Goal: Information Seeking & Learning: Learn about a topic

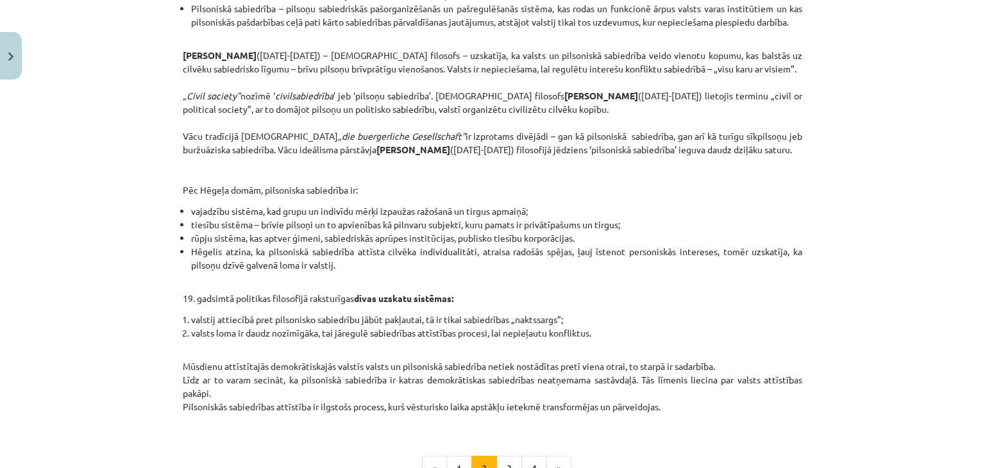
scroll to position [546, 0]
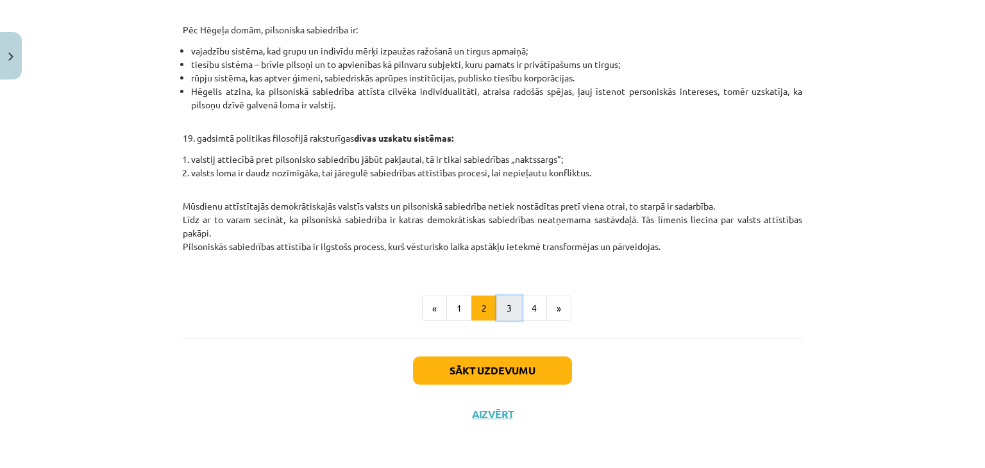
click at [503, 300] on button "3" at bounding box center [509, 309] width 26 height 26
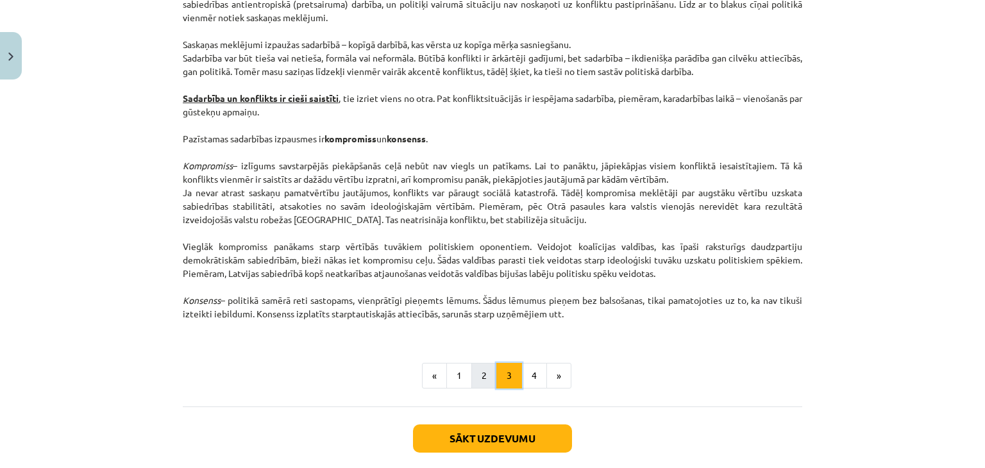
scroll to position [1667, 0]
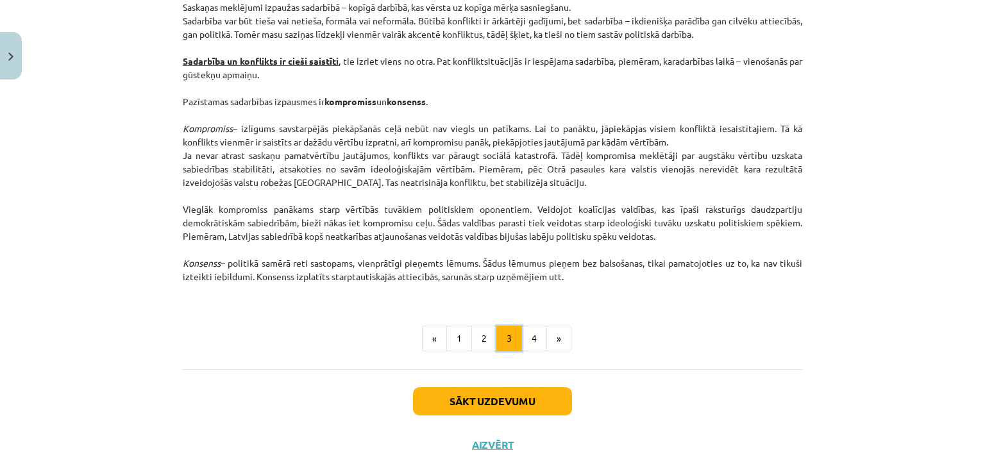
click at [514, 333] on button "3" at bounding box center [509, 339] width 26 height 26
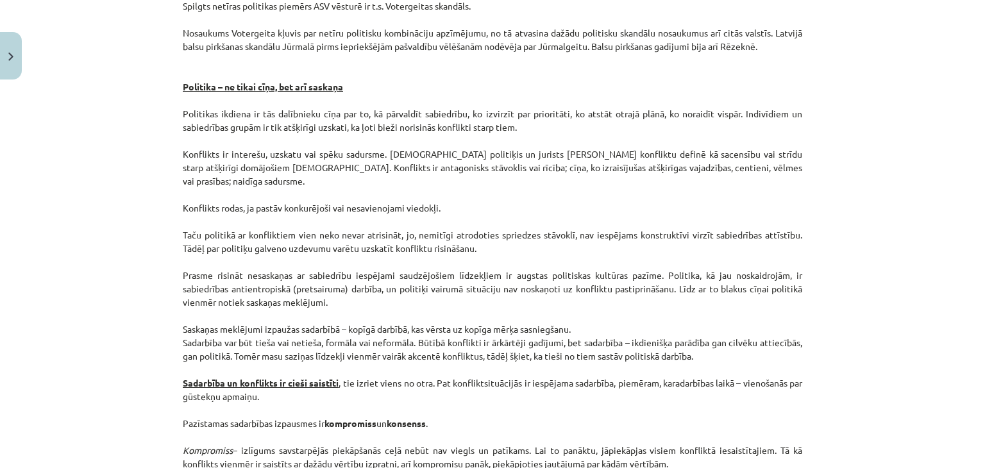
scroll to position [1641, 0]
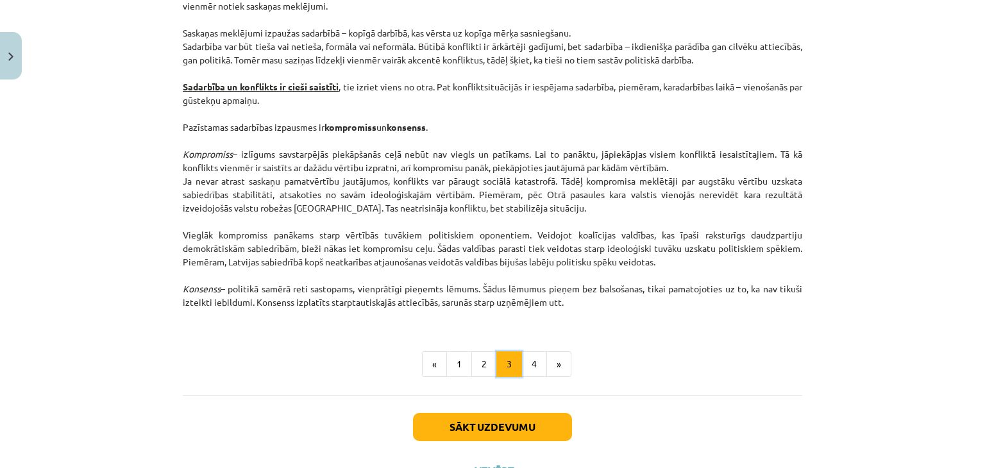
click at [515, 360] on button "3" at bounding box center [509, 364] width 26 height 26
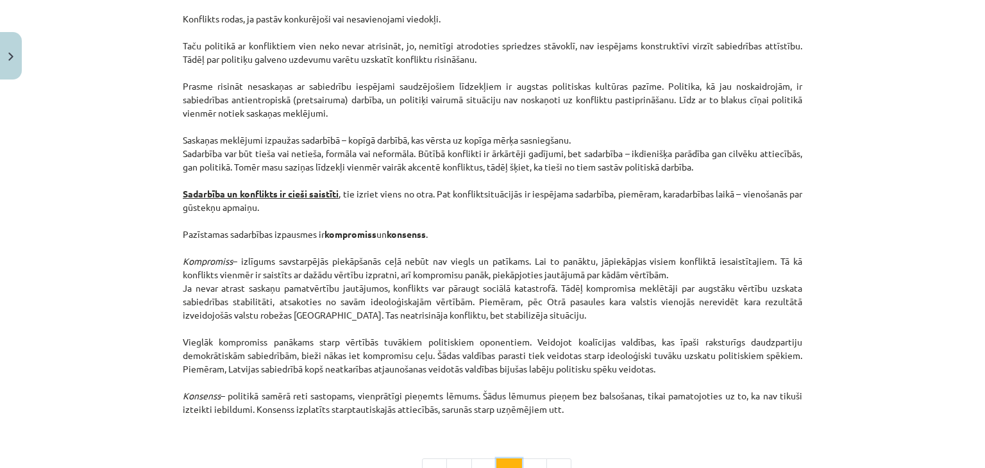
scroll to position [1697, 0]
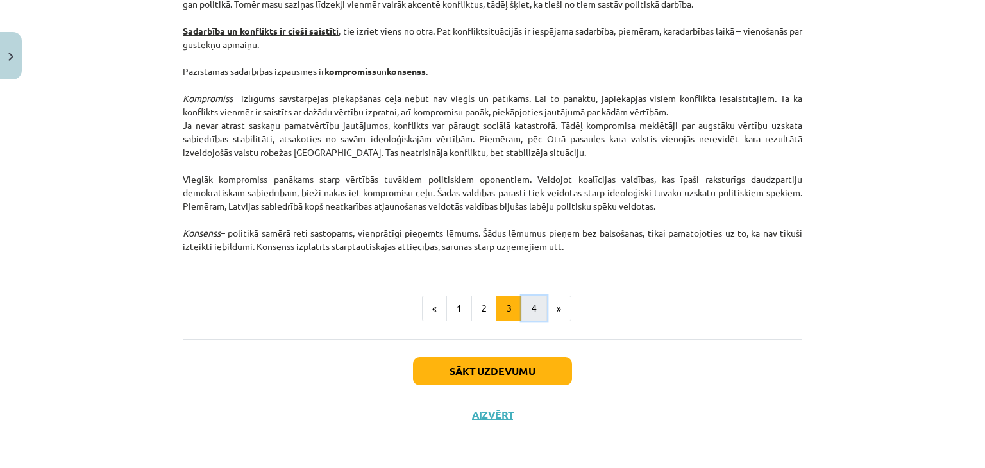
click at [527, 308] on button "4" at bounding box center [534, 309] width 26 height 26
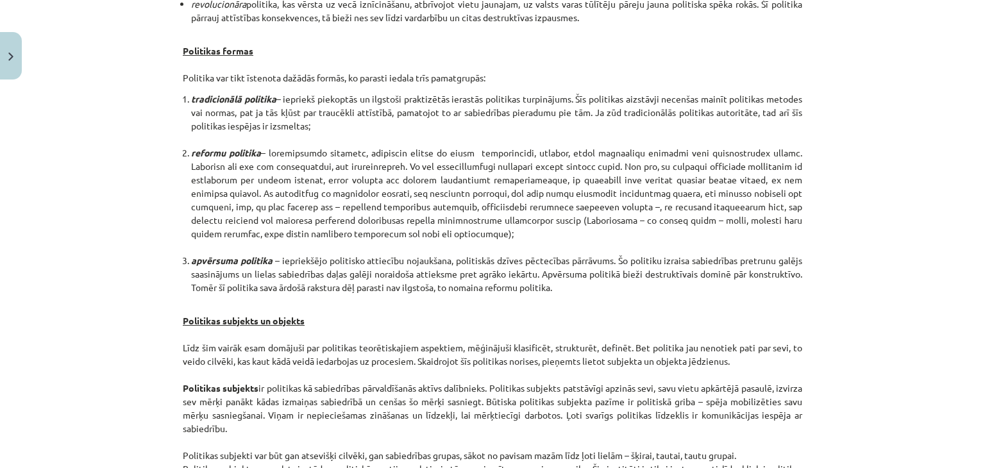
scroll to position [678, 0]
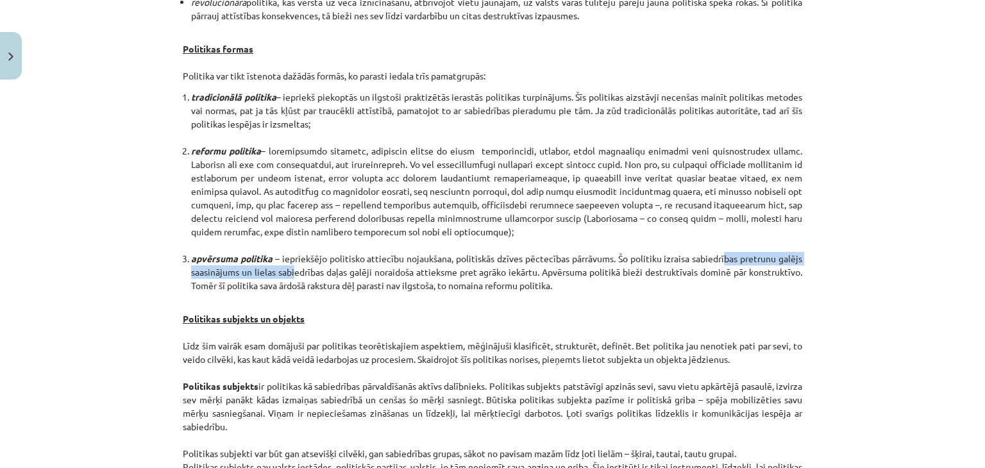
drag, startPoint x: 290, startPoint y: 265, endPoint x: 721, endPoint y: 264, distance: 430.8
click at [721, 264] on li "apvērsuma politika – iepriekšējo politisko attiecību nojaukšana, politiskās dzī…" at bounding box center [496, 272] width 611 height 40
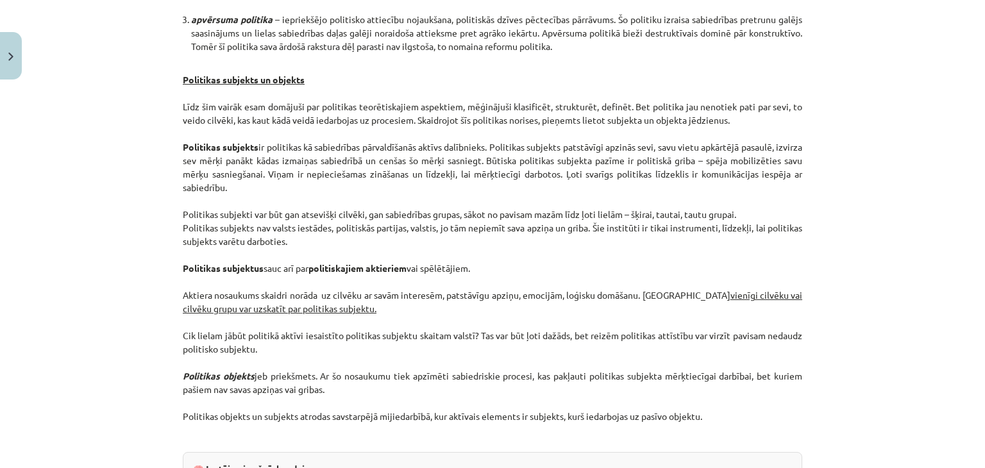
scroll to position [934, 0]
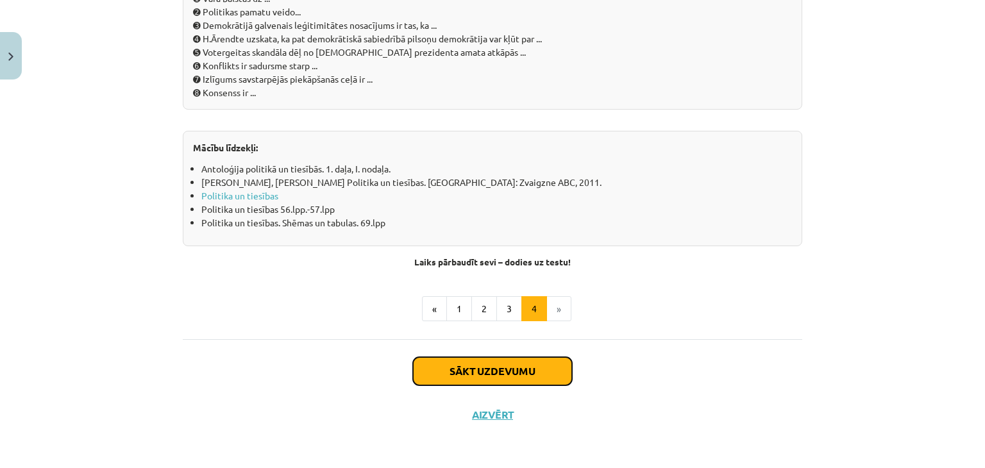
click at [521, 373] on button "Sākt uzdevumu" at bounding box center [492, 371] width 159 height 28
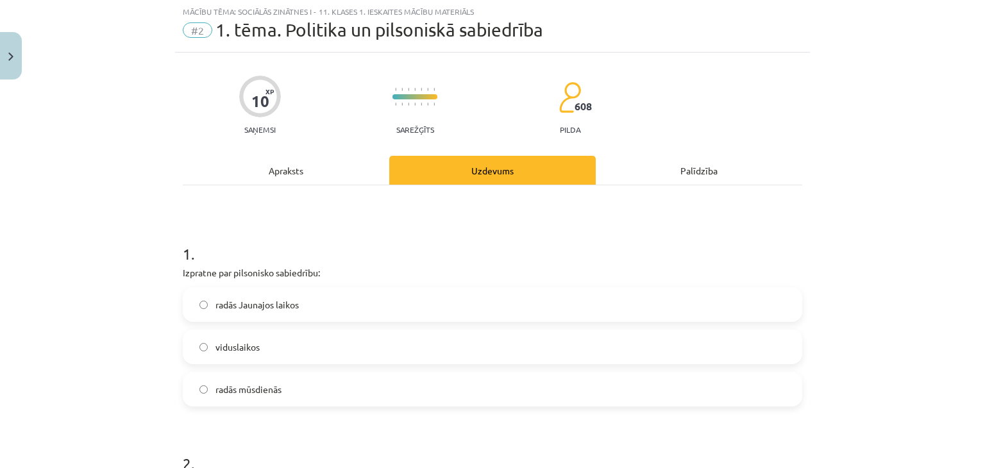
scroll to position [32, 0]
click at [244, 351] on span "viduslaikos" at bounding box center [237, 347] width 44 height 13
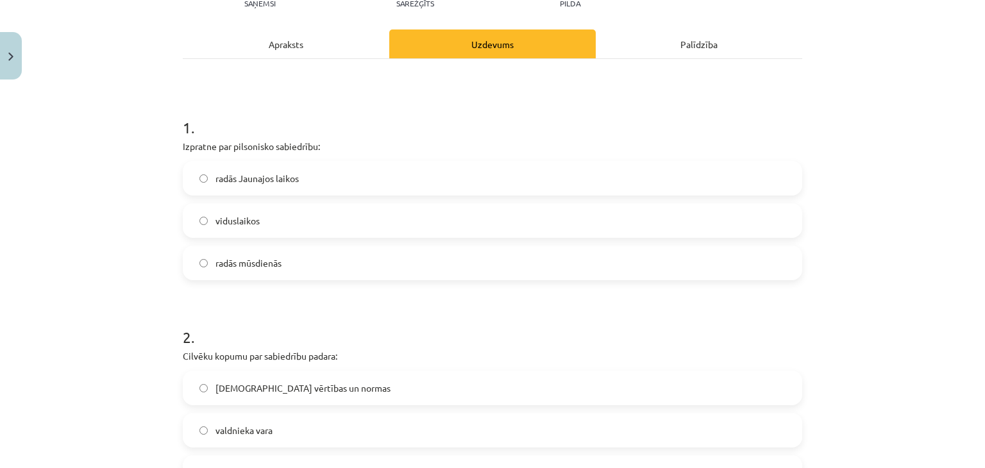
scroll to position [160, 0]
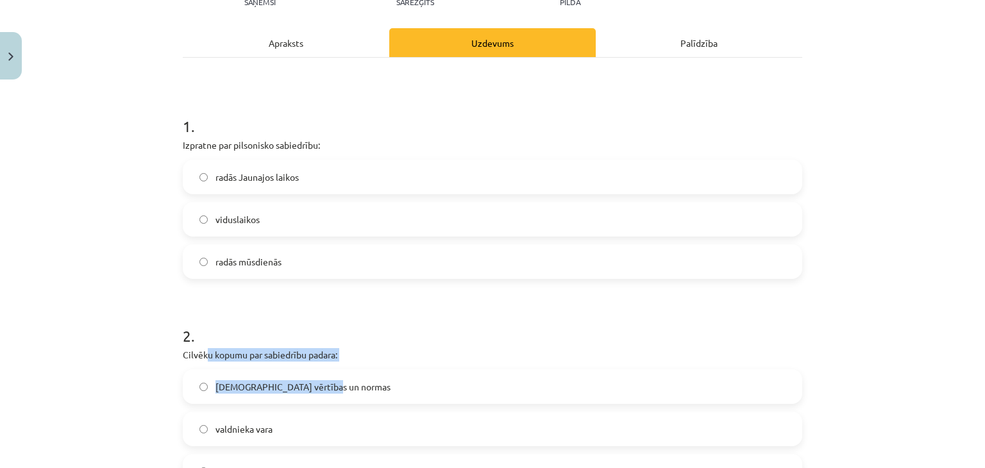
drag, startPoint x: 202, startPoint y: 349, endPoint x: 344, endPoint y: 362, distance: 142.2
click at [344, 362] on div "2 . Cilvēku kopumu par sabiedrību padara: kopīgās vērtības un normas valdnieka …" at bounding box center [492, 397] width 619 height 184
click at [331, 348] on p "Cilvēku kopumu par sabiedrību padara:" at bounding box center [492, 354] width 619 height 13
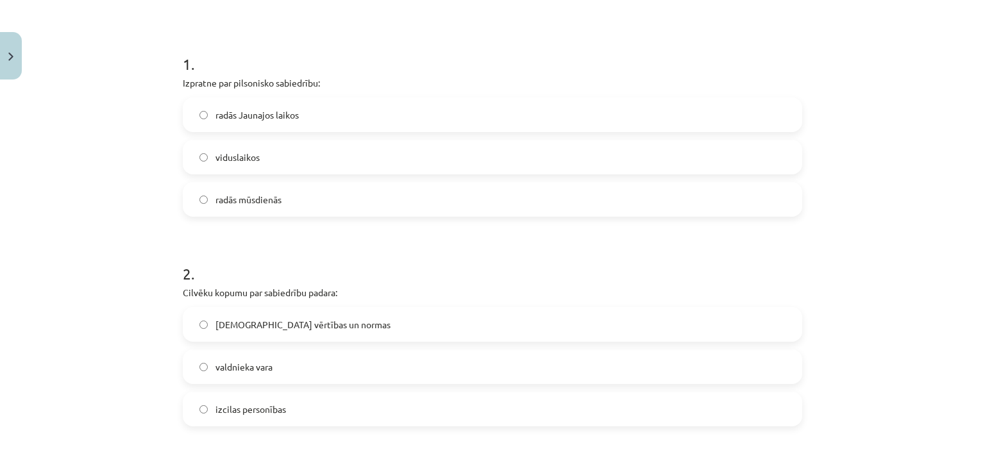
scroll to position [224, 0]
drag, startPoint x: 182, startPoint y: 290, endPoint x: 344, endPoint y: 290, distance: 161.6
click at [344, 290] on p "Cilvēku kopumu par sabiedrību padara:" at bounding box center [492, 290] width 619 height 13
click at [316, 324] on span "[DEMOGRAPHIC_DATA] vērtības un normas" at bounding box center [302, 322] width 175 height 13
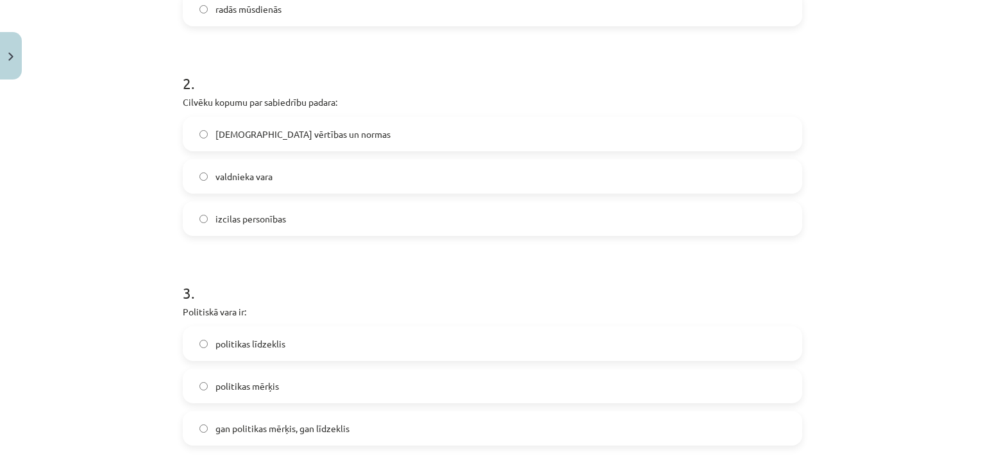
scroll to position [417, 0]
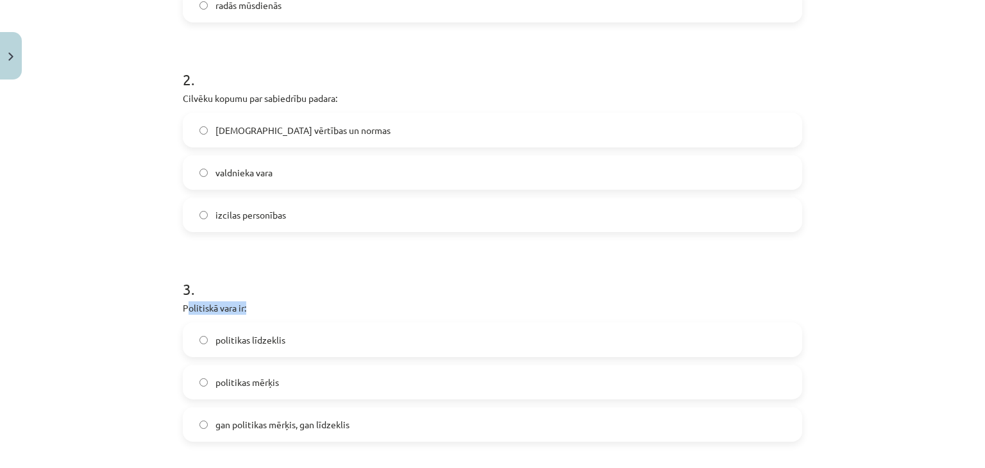
drag, startPoint x: 183, startPoint y: 306, endPoint x: 269, endPoint y: 314, distance: 86.3
click at [269, 314] on p "Politiskā vara ir:" at bounding box center [492, 307] width 619 height 13
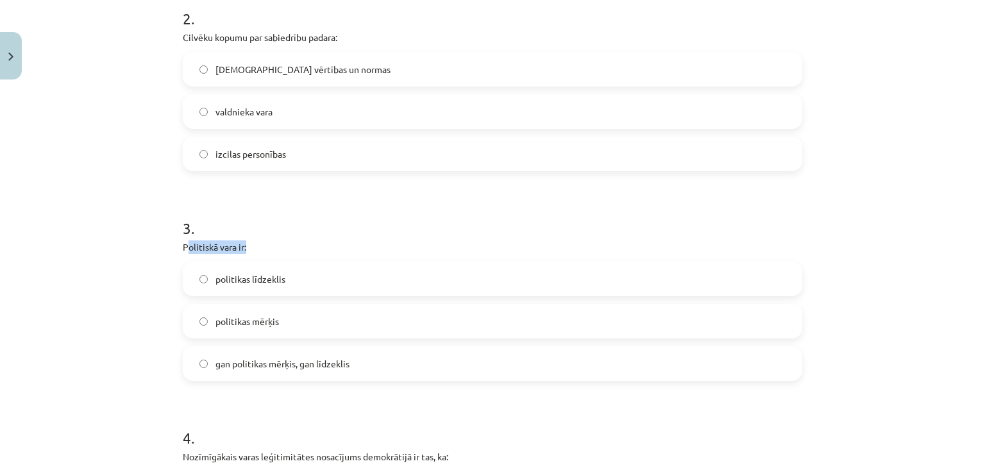
scroll to position [481, 0]
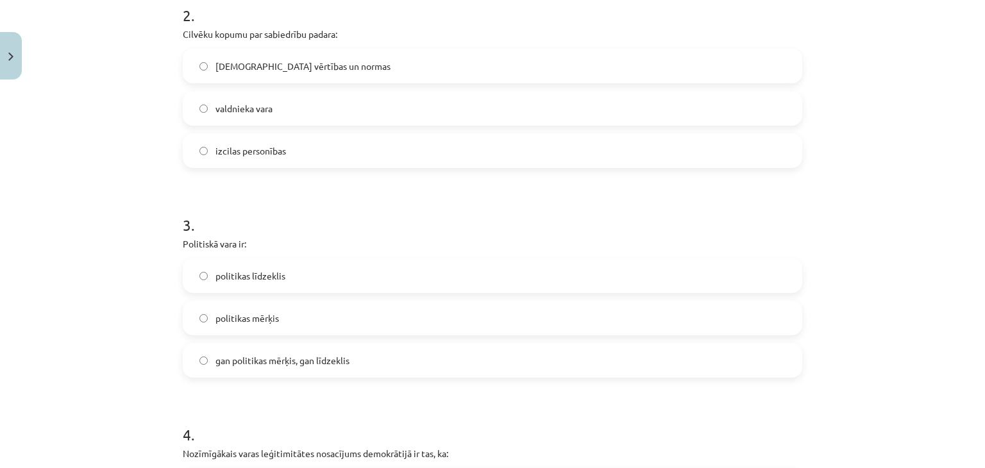
click at [221, 358] on span "gan politikas mērķis, gan līdzeklis" at bounding box center [282, 360] width 134 height 13
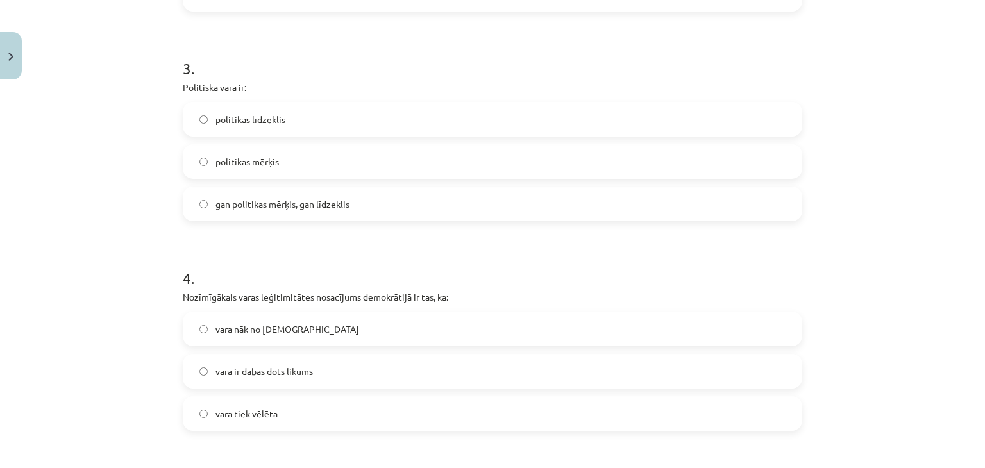
scroll to position [673, 0]
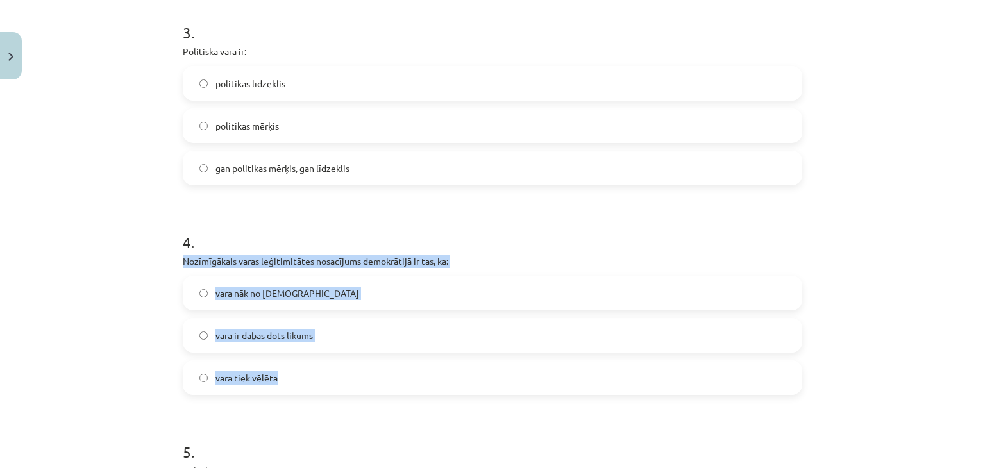
drag, startPoint x: 174, startPoint y: 262, endPoint x: 287, endPoint y: 377, distance: 161.4
click at [287, 377] on div "10 XP Saņemsi Sarežģīts 608 pilda Apraksts Uzdevums Palīdzība 1 . Izpratne par …" at bounding box center [492, 66] width 635 height 1309
copy div "Nozīmīgākais varas leģitimitātes nosacījums demokrātijā ir tas, ka: vara nāk no…"
drag, startPoint x: 238, startPoint y: 381, endPoint x: 248, endPoint y: 362, distance: 21.8
click at [238, 382] on span "vara tiek vēlēta" at bounding box center [246, 377] width 62 height 13
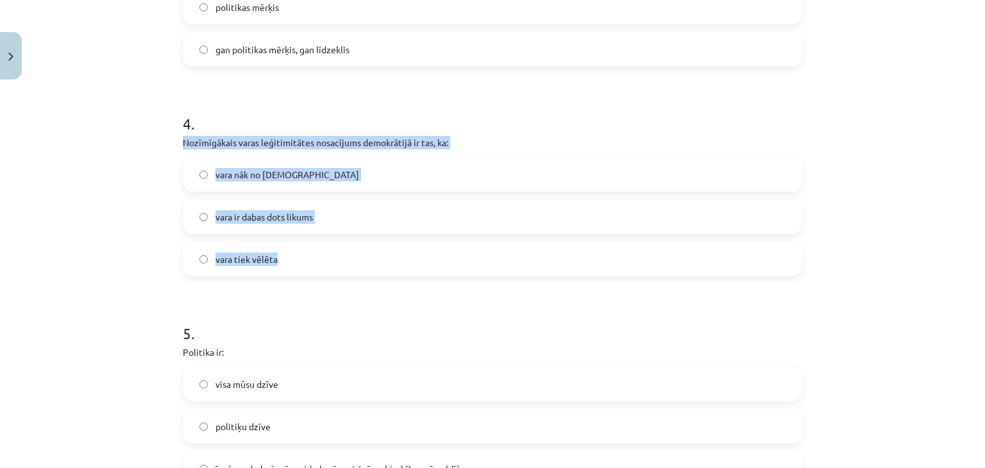
scroll to position [866, 0]
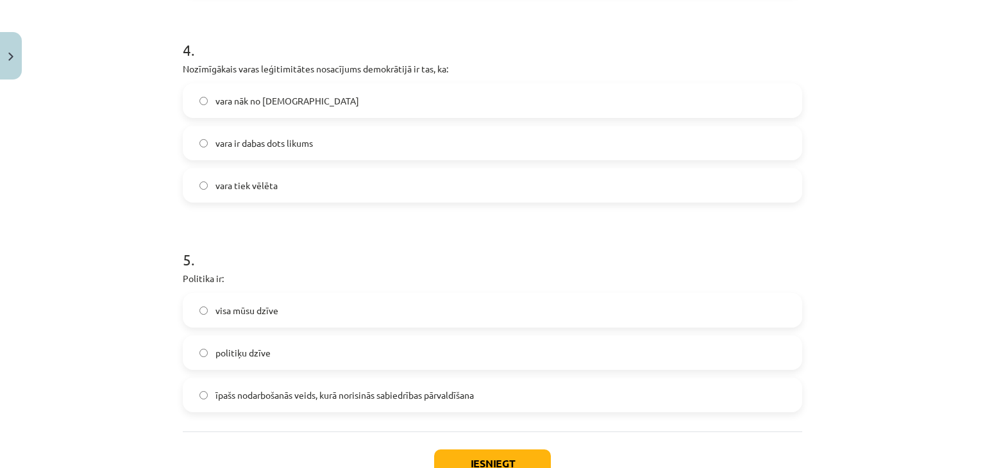
click at [44, 221] on div "Mācību tēma: Sociālās zinātnes i - 11. klases 1. ieskaites mācību materiāls #2 …" at bounding box center [492, 234] width 985 height 468
click at [215, 389] on span "īpašs nodarbošanās veids, kurā norisinās sabiedrības pārvaldīšana" at bounding box center [344, 395] width 258 height 13
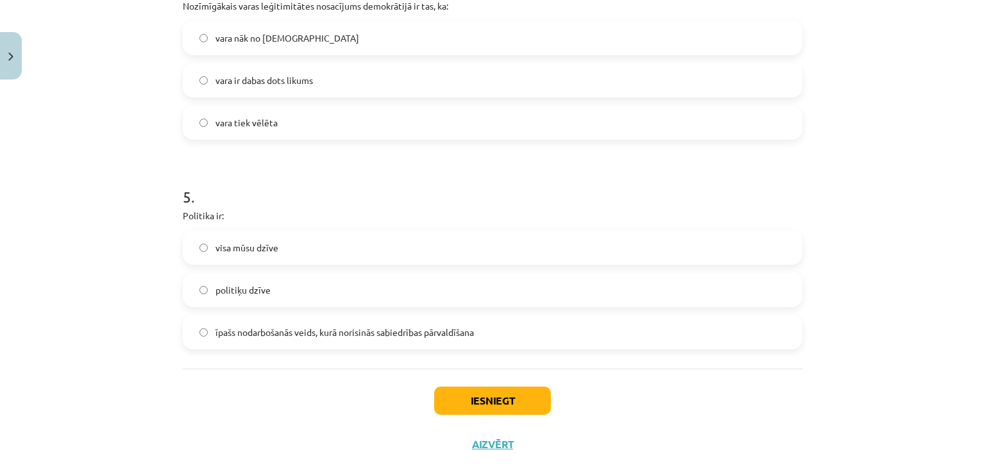
scroll to position [930, 0]
click at [444, 392] on button "Iesniegt" at bounding box center [492, 399] width 117 height 28
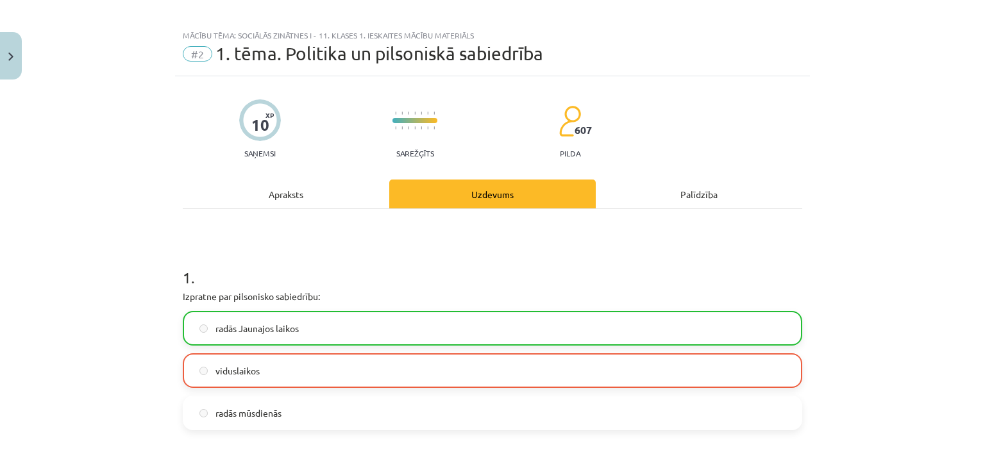
scroll to position [0, 0]
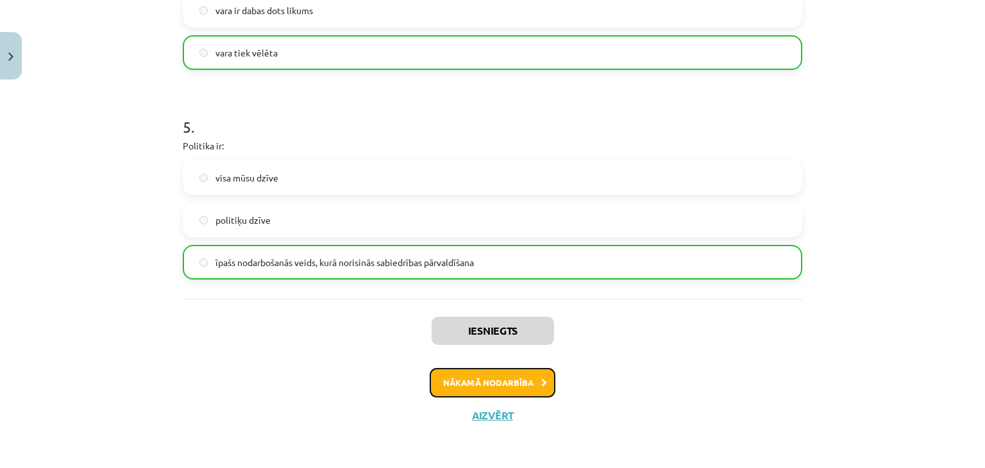
click at [483, 385] on button "Nākamā nodarbība" at bounding box center [493, 382] width 126 height 29
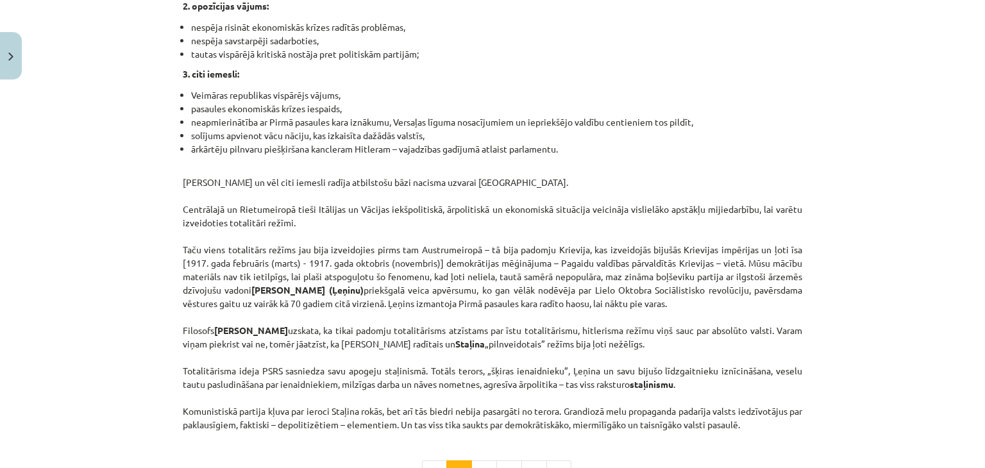
scroll to position [3306, 0]
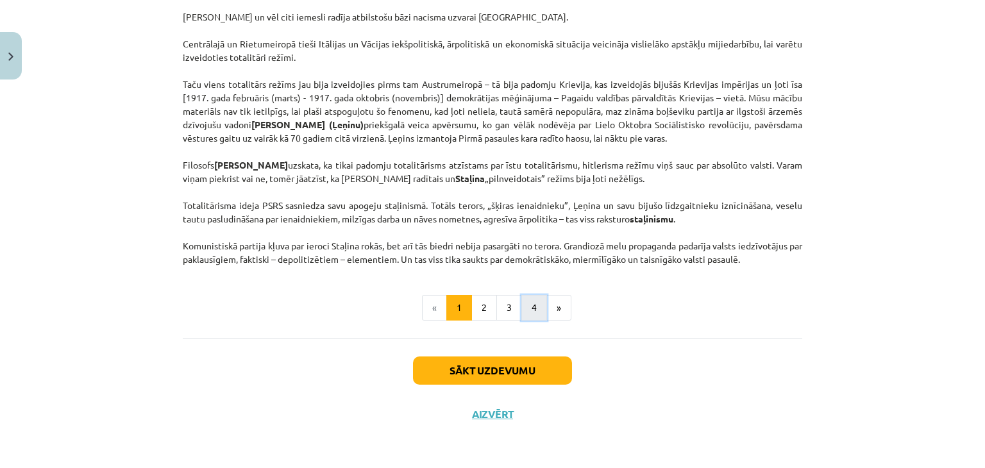
click at [531, 318] on button "4" at bounding box center [534, 308] width 26 height 26
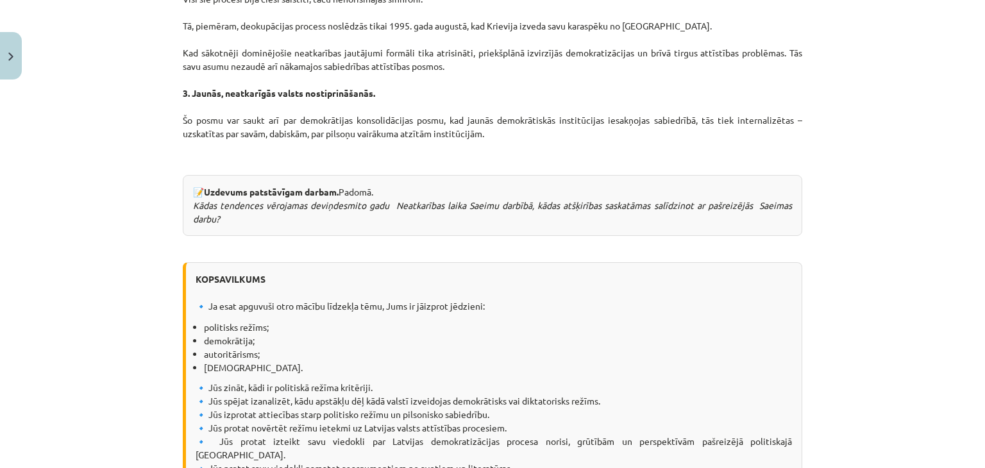
scroll to position [1625, 0]
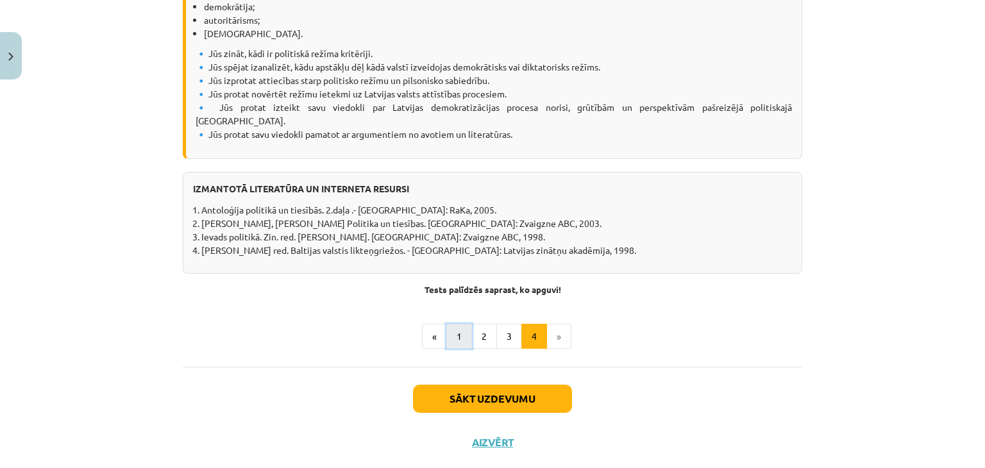
click at [455, 324] on button "1" at bounding box center [459, 337] width 26 height 26
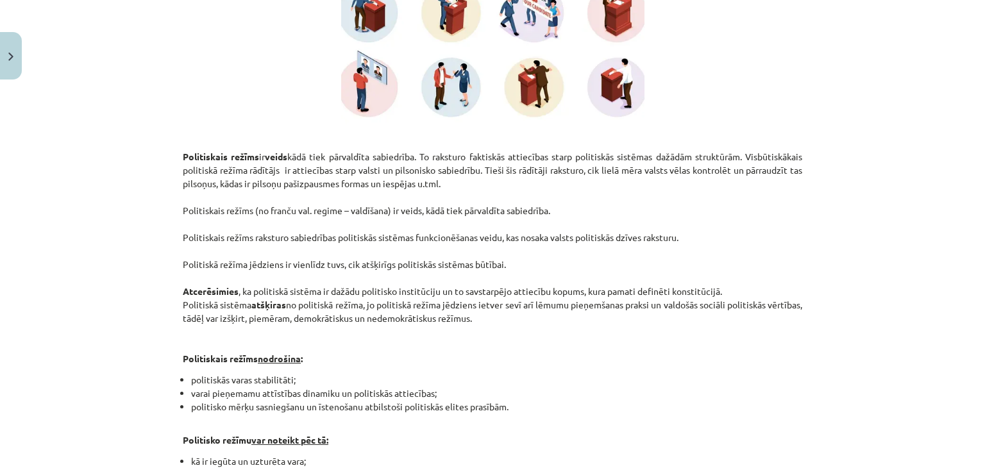
scroll to position [485, 0]
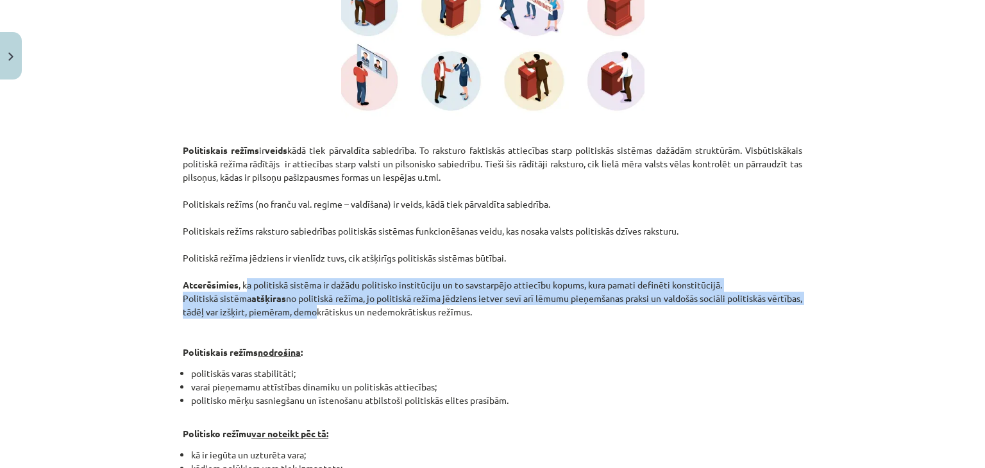
drag, startPoint x: 243, startPoint y: 290, endPoint x: 349, endPoint y: 308, distance: 107.3
click at [349, 308] on p "Politiskais režīms ir veids kādā tiek pārvaldīta sabiedrība. To raksturo faktis…" at bounding box center [492, 244] width 619 height 229
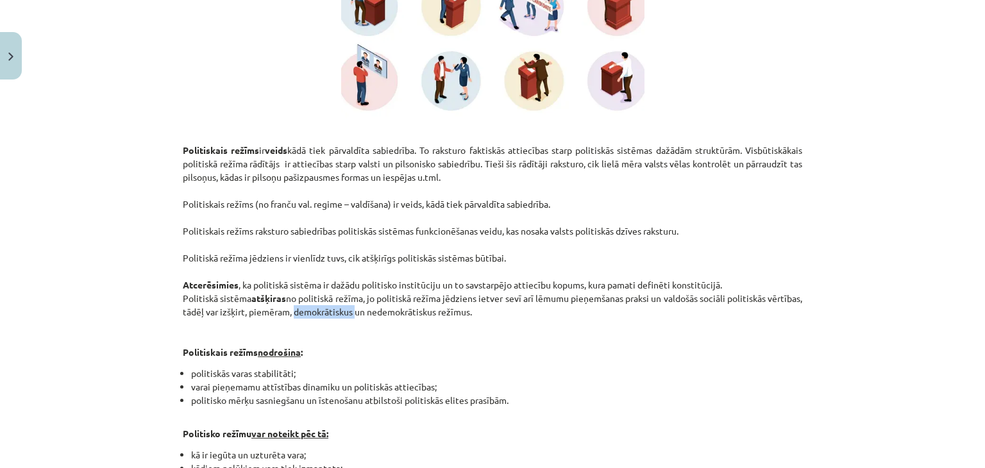
click at [349, 308] on p "Politiskais režīms ir veids kādā tiek pārvaldīta sabiedrība. To raksturo faktis…" at bounding box center [492, 244] width 619 height 229
click at [421, 294] on p "Politiskais režīms ir veids kādā tiek pārvaldīta sabiedrība. To raksturo faktis…" at bounding box center [492, 244] width 619 height 229
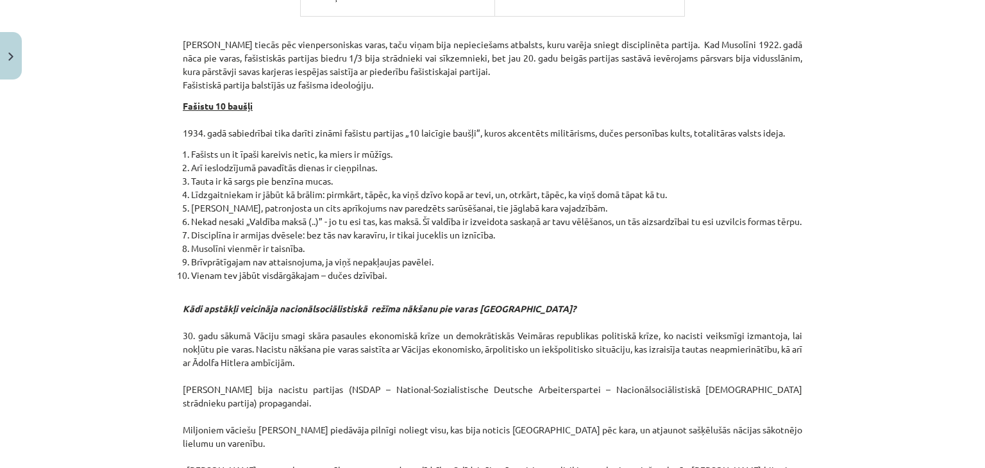
scroll to position [2409, 0]
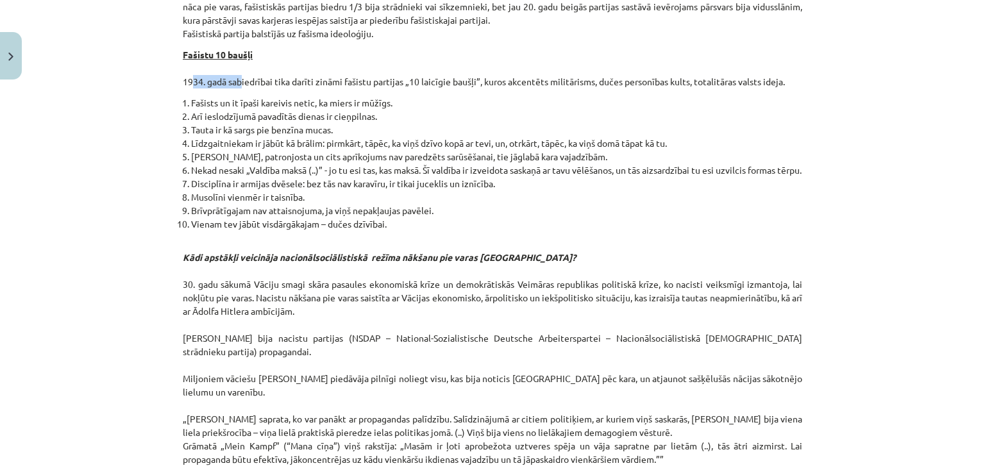
drag, startPoint x: 185, startPoint y: 188, endPoint x: 235, endPoint y: 196, distance: 51.1
click at [235, 88] on p "Fašistu 10 baušļi 1934. gadā sabiedrībai tika darīti zināmi fašistu partijas „1…" at bounding box center [492, 68] width 619 height 40
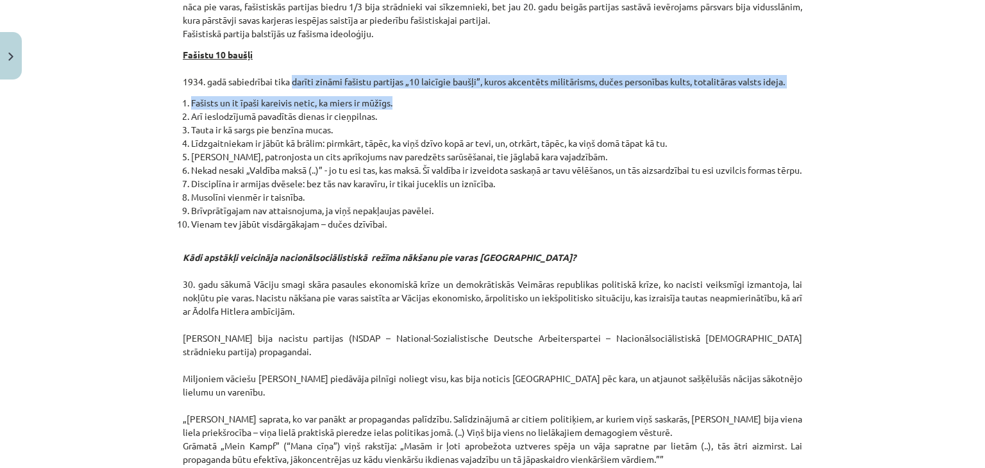
drag, startPoint x: 291, startPoint y: 196, endPoint x: 600, endPoint y: 201, distance: 309.1
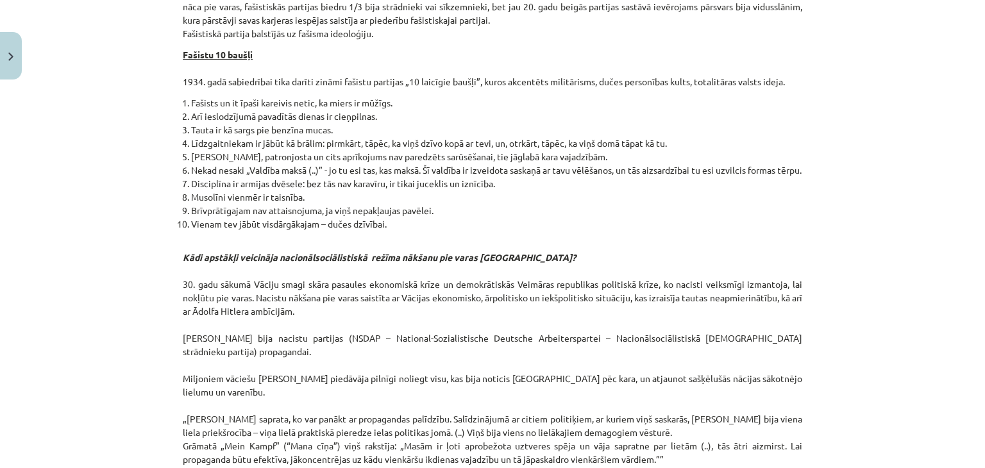
click at [191, 137] on li "Tauta ir kā sargs pie benzīna mucas." at bounding box center [496, 129] width 611 height 13
drag, startPoint x: 267, startPoint y: 215, endPoint x: 192, endPoint y: 212, distance: 74.4
click at [192, 110] on li "Fašists un it īpaši kareivis netic, ka miers ir mūžīgs." at bounding box center [496, 102] width 611 height 13
click at [202, 123] on li "Arī ieslodzījumā pavadītās dienas ir cieņpilnas." at bounding box center [496, 116] width 611 height 13
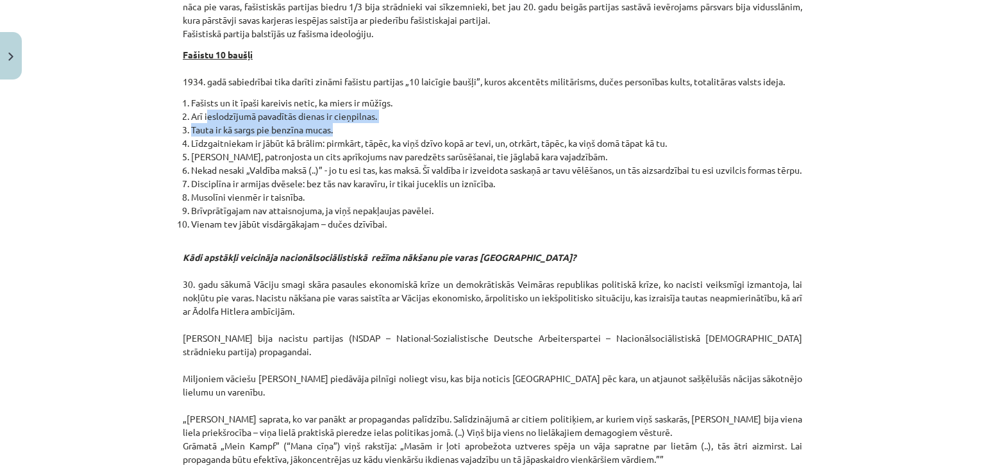
drag, startPoint x: 201, startPoint y: 226, endPoint x: 362, endPoint y: 244, distance: 161.8
click at [361, 231] on ol "Fašists un it īpaši kareivis netic, ka miers ir mūžīgs. Arī ieslodzījumā pavadī…" at bounding box center [492, 163] width 619 height 135
click at [364, 137] on li "Tauta ir kā sargs pie benzīna mucas." at bounding box center [496, 129] width 611 height 13
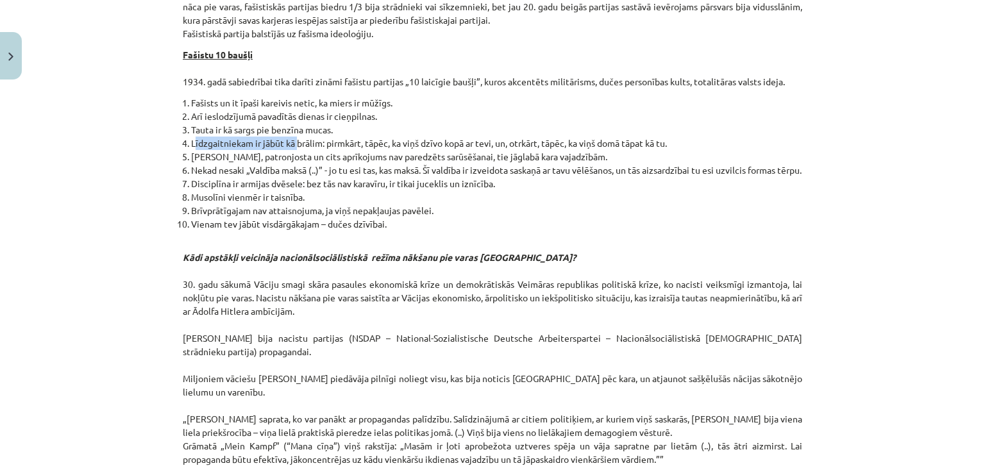
drag, startPoint x: 190, startPoint y: 247, endPoint x: 295, endPoint y: 256, distance: 105.5
click at [295, 150] on li "Līdzgaitniekam ir jābūt kā brālim: pirmkārt, tāpēc, ka viņš dzīvo kopā ar tevi,…" at bounding box center [496, 143] width 611 height 13
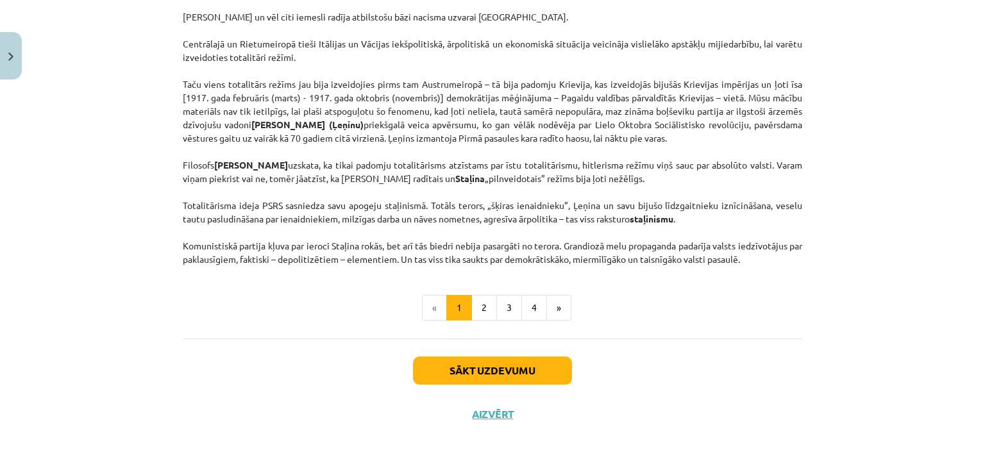
scroll to position [3242, 0]
click at [475, 321] on button "2" at bounding box center [484, 308] width 26 height 26
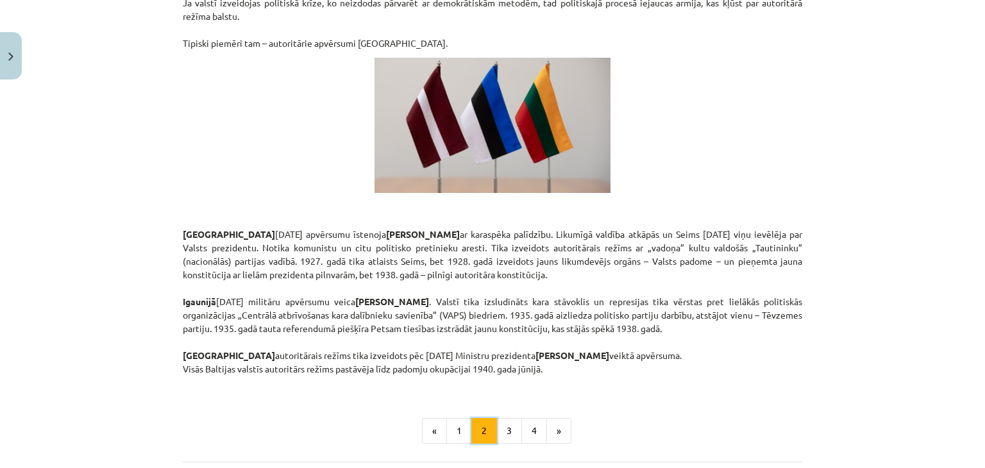
scroll to position [2152, 0]
click at [498, 417] on button "3" at bounding box center [509, 430] width 26 height 26
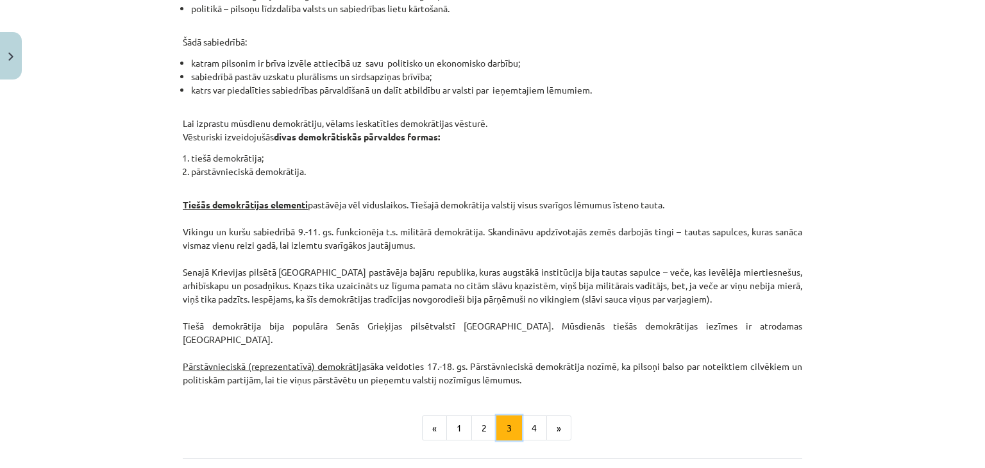
scroll to position [1236, 0]
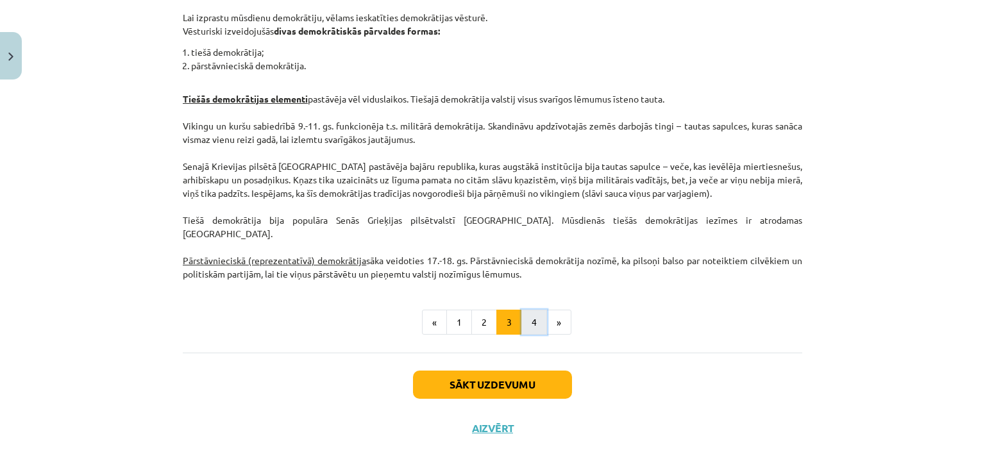
click at [523, 311] on button "4" at bounding box center [534, 323] width 26 height 26
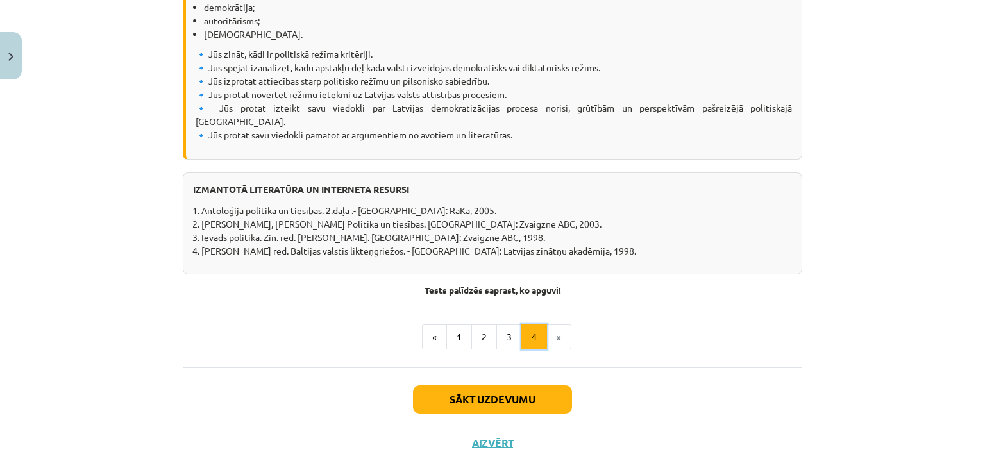
scroll to position [1625, 0]
click at [478, 385] on button "Sākt uzdevumu" at bounding box center [492, 399] width 159 height 28
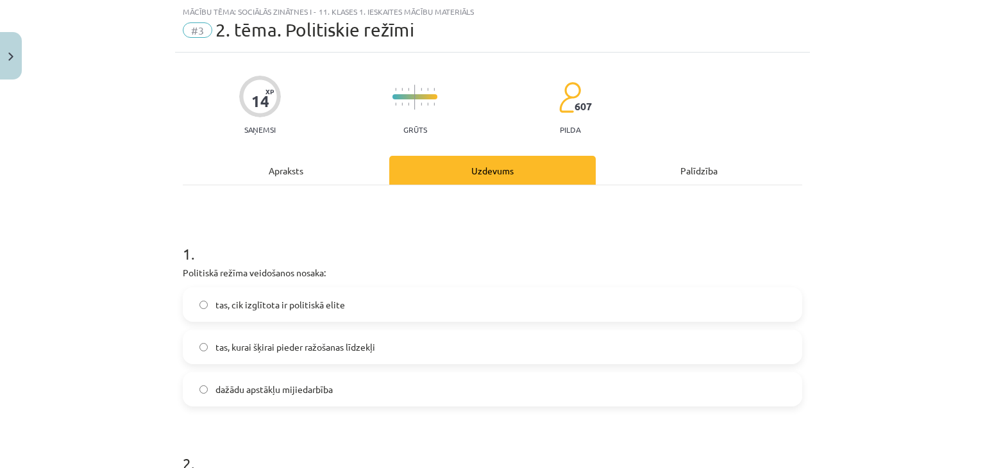
scroll to position [32, 0]
click at [226, 381] on label "dažādu apstākļu mijiedarbība" at bounding box center [492, 390] width 617 height 32
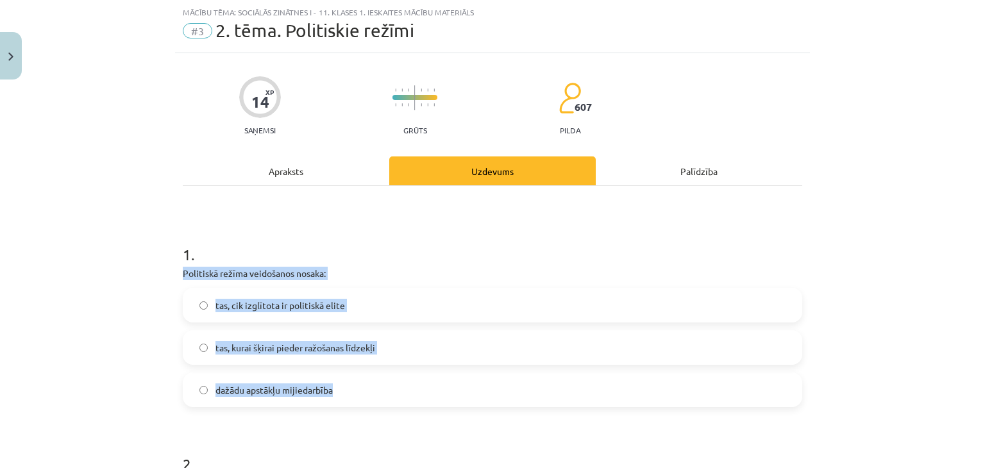
drag, startPoint x: 168, startPoint y: 266, endPoint x: 340, endPoint y: 374, distance: 203.3
click at [340, 374] on div "Mācību tēma: Sociālās zinātnes i - 11. klases 1. ieskaites mācību materiāls #3 …" at bounding box center [492, 234] width 985 height 468
copy div "Politiskā režīma veidošanos nosaka: tas, cik izglītota ir politiskā elite tas, …"
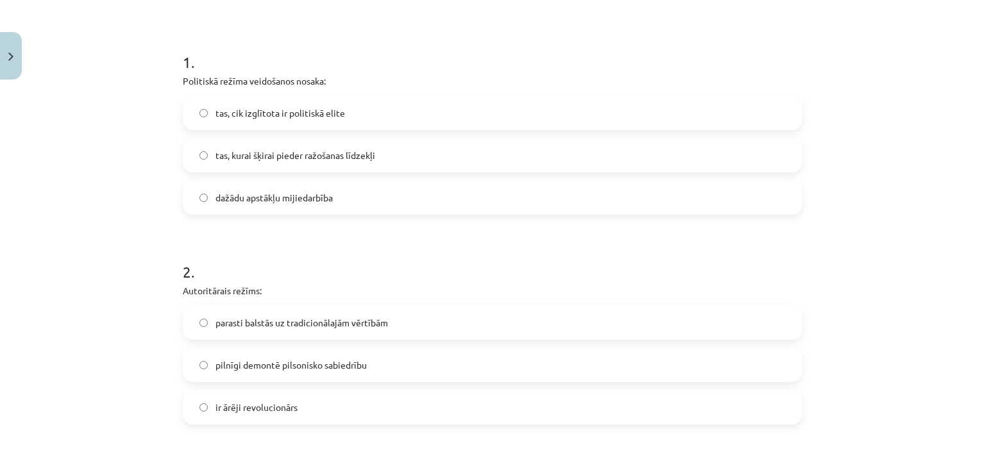
click at [156, 250] on div "Mācību tēma: Sociālās zinātnes i - 11. klases 1. ieskaites mācību materiāls #3 …" at bounding box center [492, 234] width 985 height 468
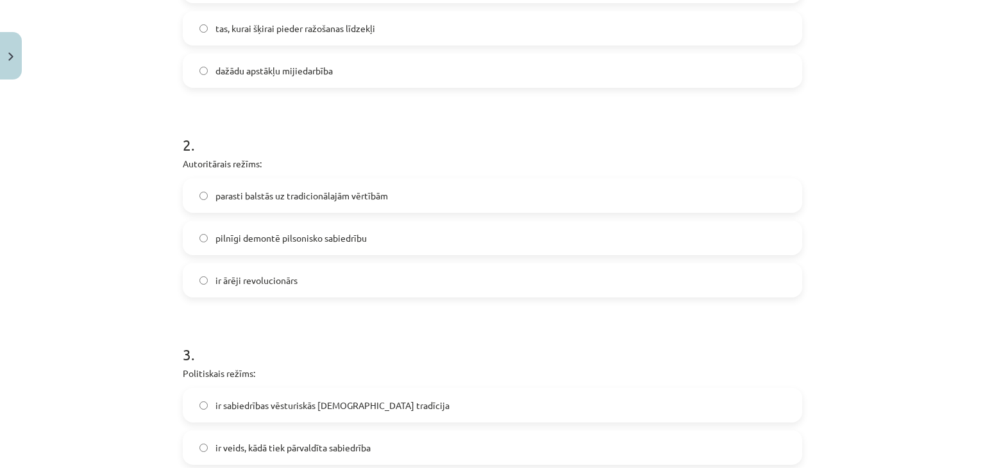
scroll to position [353, 0]
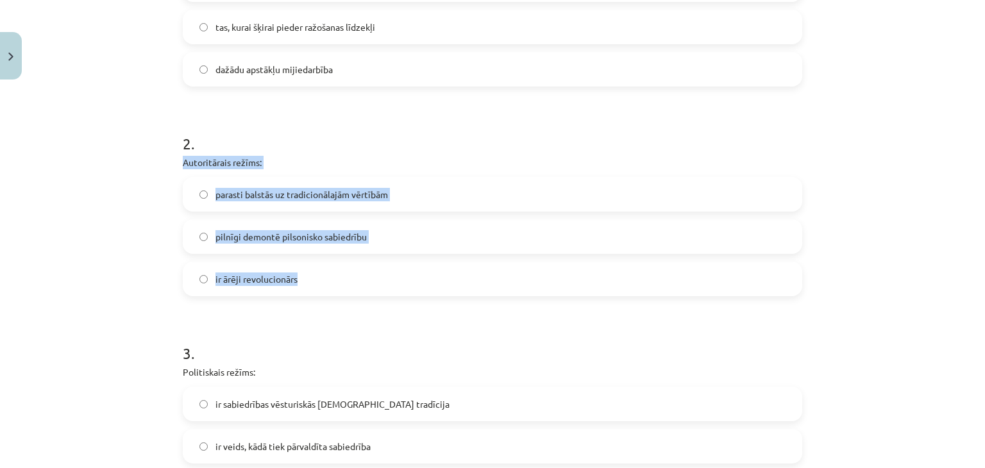
drag, startPoint x: 176, startPoint y: 155, endPoint x: 342, endPoint y: 269, distance: 201.7
copy div "Autoritārais režīms: parasti balstās uz tradicionālajām vērtībām pilnīgi demont…"
click at [236, 196] on span "parasti balstās uz tradicionālajām vērtībām" at bounding box center [301, 194] width 172 height 13
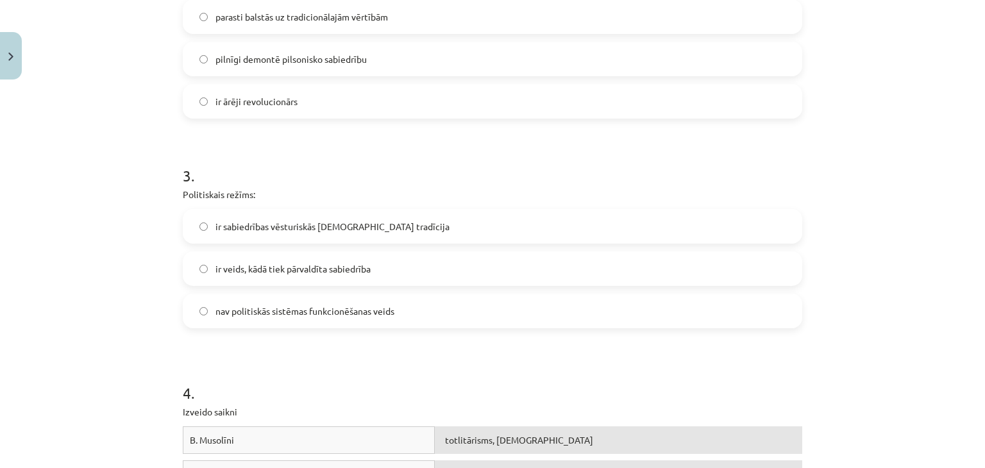
scroll to position [545, 0]
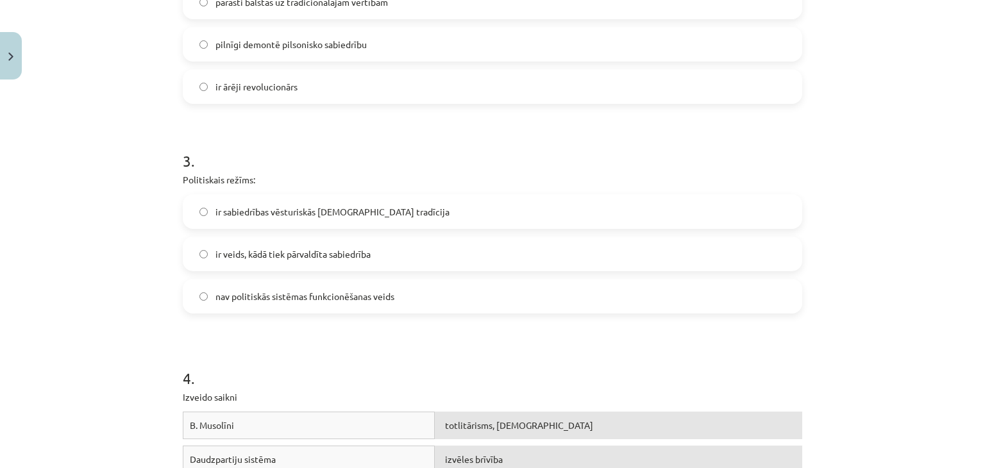
click at [258, 262] on label "ir veids, kādā tiek pārvaldīta sabiedrība" at bounding box center [492, 254] width 617 height 32
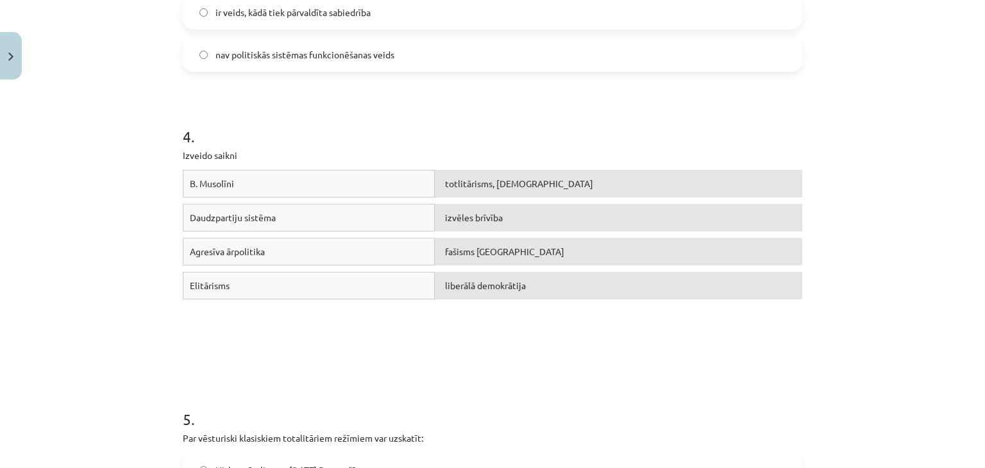
scroll to position [801, 0]
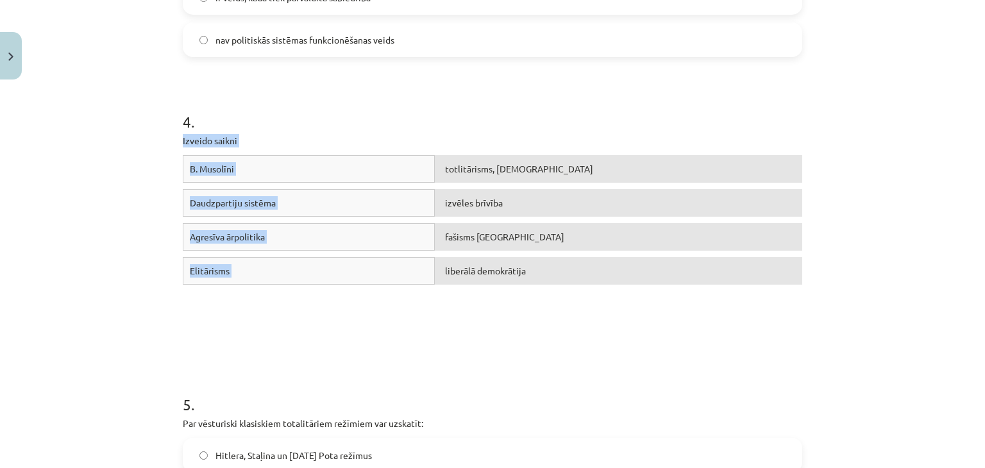
drag, startPoint x: 206, startPoint y: 153, endPoint x: 512, endPoint y: 272, distance: 328.5
click at [531, 280] on div "4 . Izveido saikni B. Musolīni totlitārisms, šovinisms Daudzpartiju sistēma izv…" at bounding box center [492, 206] width 619 height 283
click at [261, 141] on p "Izveido saikni" at bounding box center [492, 140] width 619 height 13
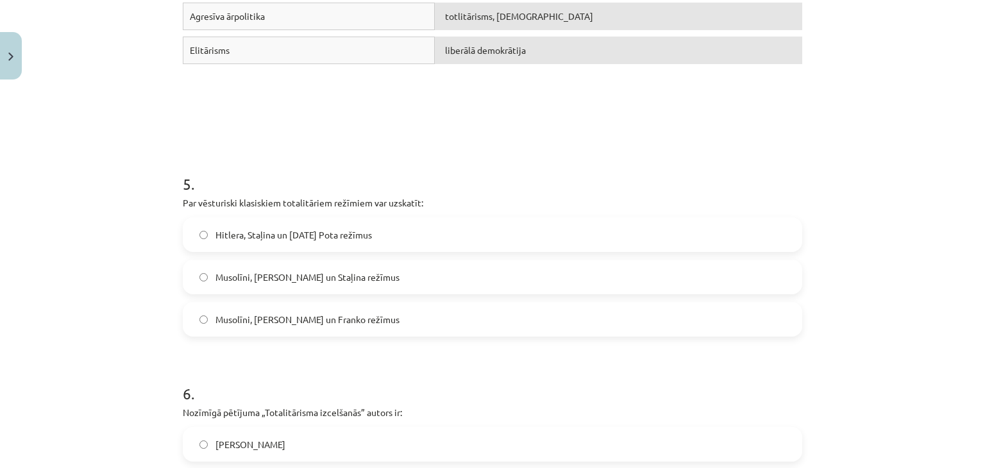
scroll to position [1058, 0]
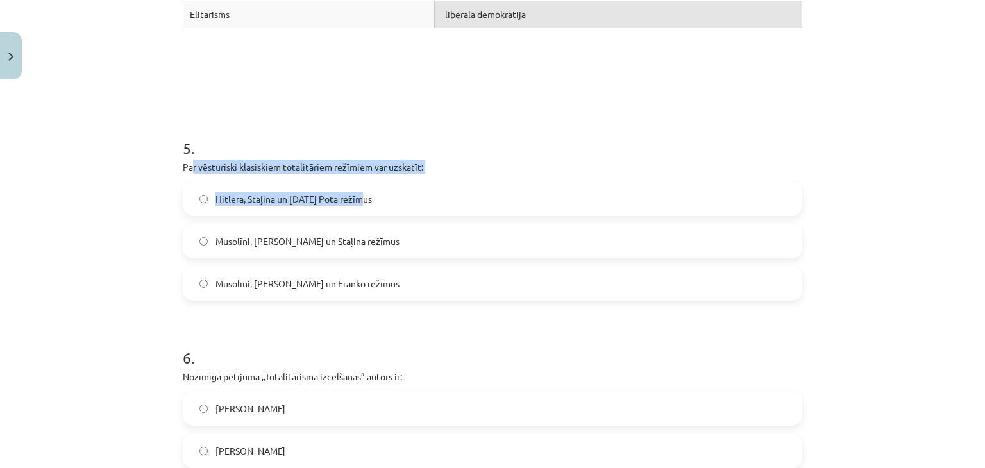
drag, startPoint x: 185, startPoint y: 167, endPoint x: 464, endPoint y: 183, distance: 279.3
click at [464, 183] on div "5 . Par vēsturiski klasiskiem totalitāriem režīmiem var uzskatīt: [PERSON_NAME]…" at bounding box center [492, 209] width 619 height 184
click at [392, 160] on p "Par vēsturiski klasiskiem totalitāriem režīmiem var uzskatīt:" at bounding box center [492, 166] width 619 height 13
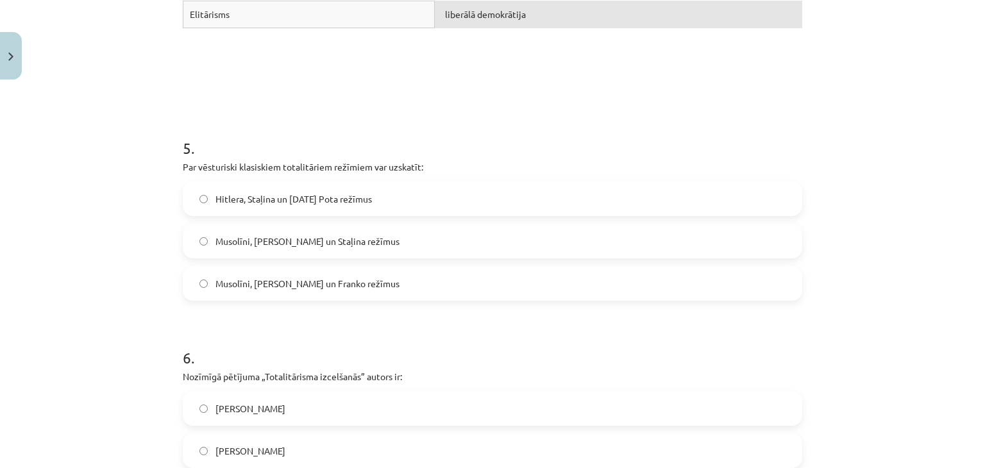
click at [209, 234] on label "Musolīni, [PERSON_NAME] un Staļina režīmus" at bounding box center [492, 241] width 617 height 32
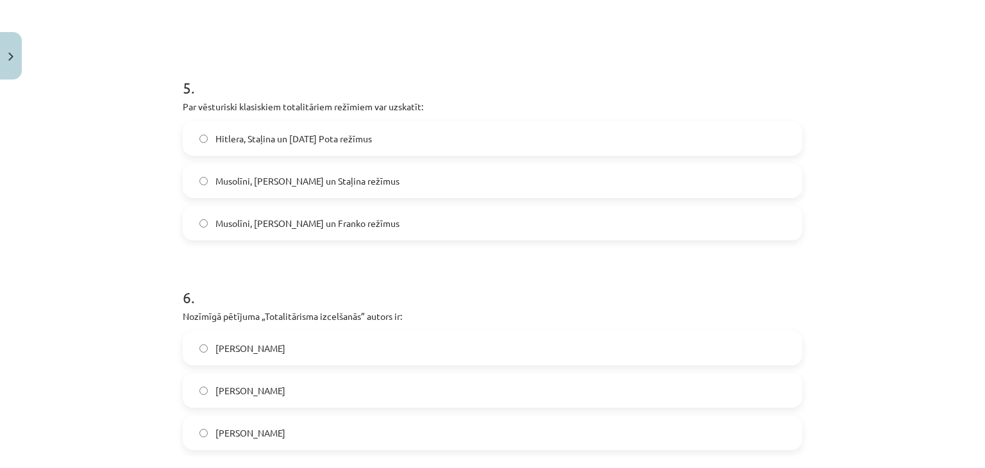
scroll to position [1249, 0]
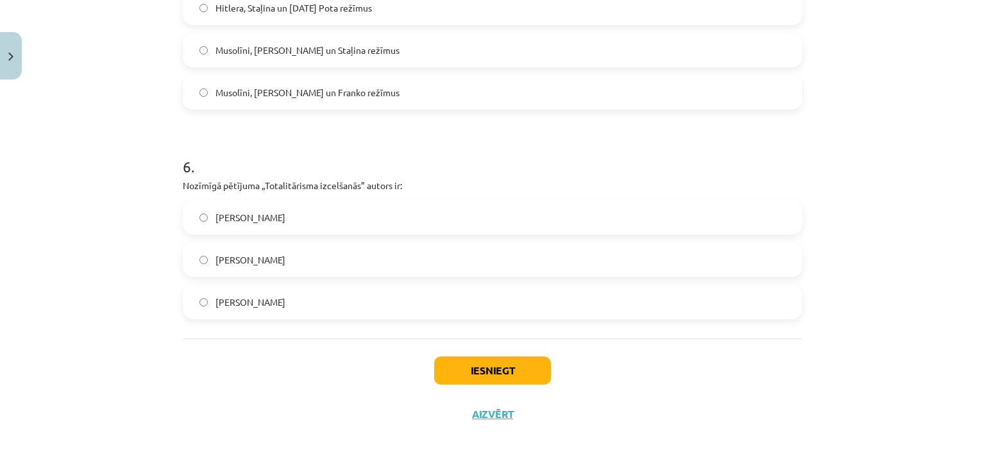
click at [206, 264] on label "[PERSON_NAME]" at bounding box center [492, 260] width 617 height 32
drag, startPoint x: 441, startPoint y: 367, endPoint x: 441, endPoint y: 357, distance: 9.6
click at [440, 367] on button "Iesniegt" at bounding box center [492, 370] width 117 height 28
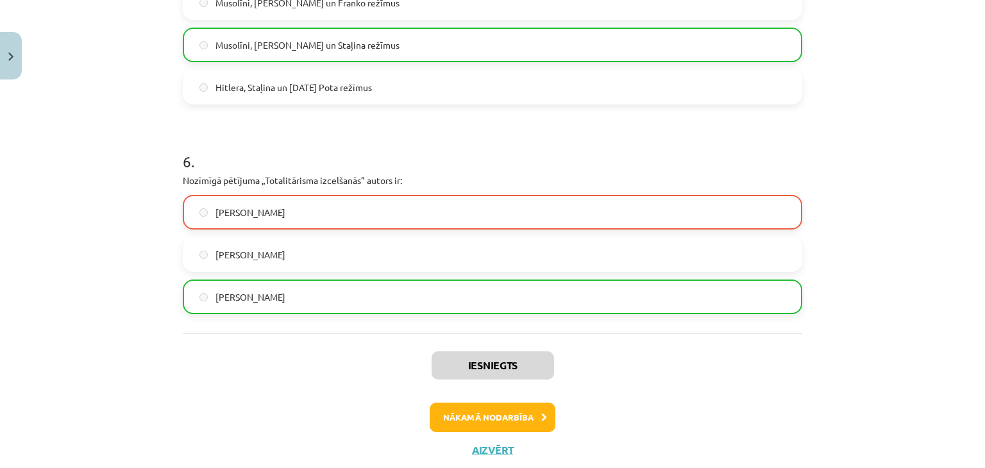
scroll to position [1289, 0]
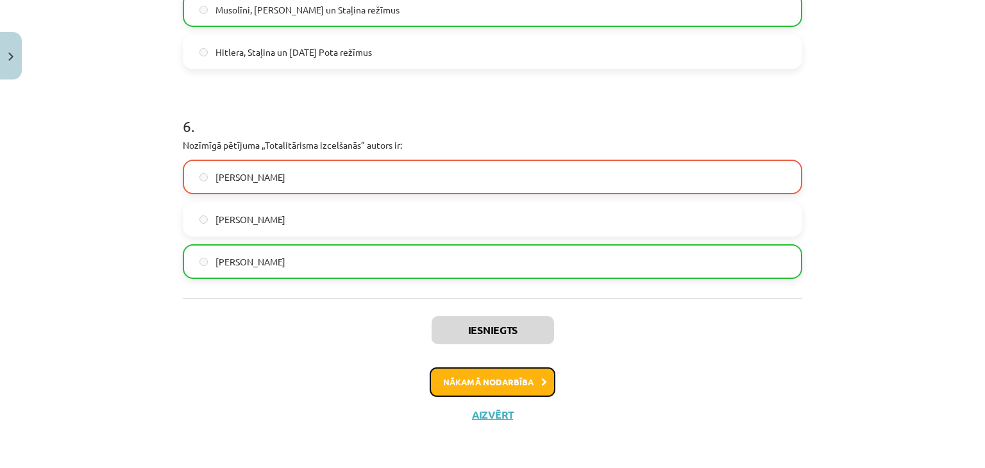
click at [479, 385] on button "Nākamā nodarbība" at bounding box center [493, 381] width 126 height 29
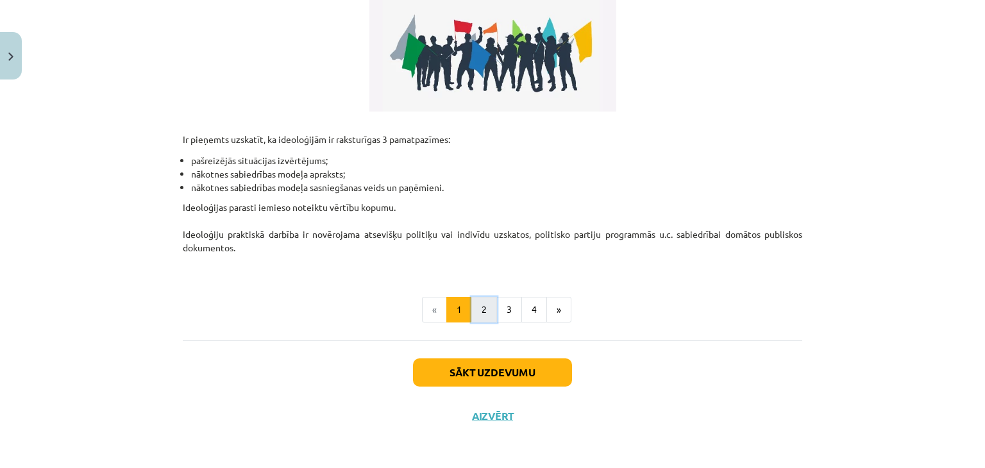
click at [486, 303] on button "2" at bounding box center [484, 310] width 26 height 26
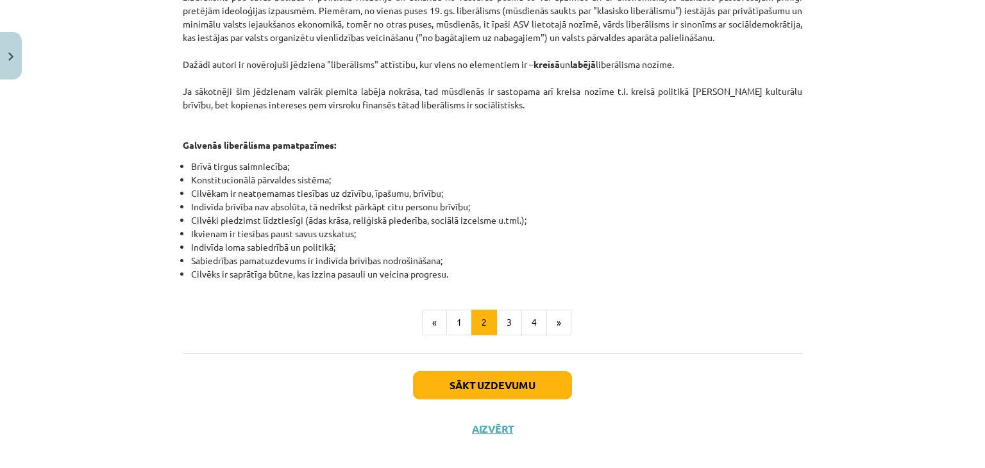
drag, startPoint x: 506, startPoint y: 325, endPoint x: 497, endPoint y: 308, distance: 19.5
click at [497, 310] on button "3" at bounding box center [509, 323] width 26 height 26
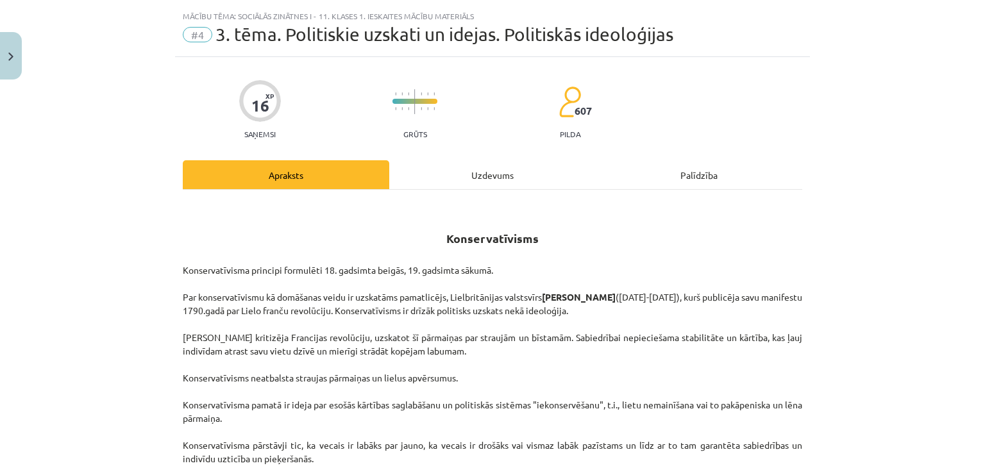
scroll to position [0, 0]
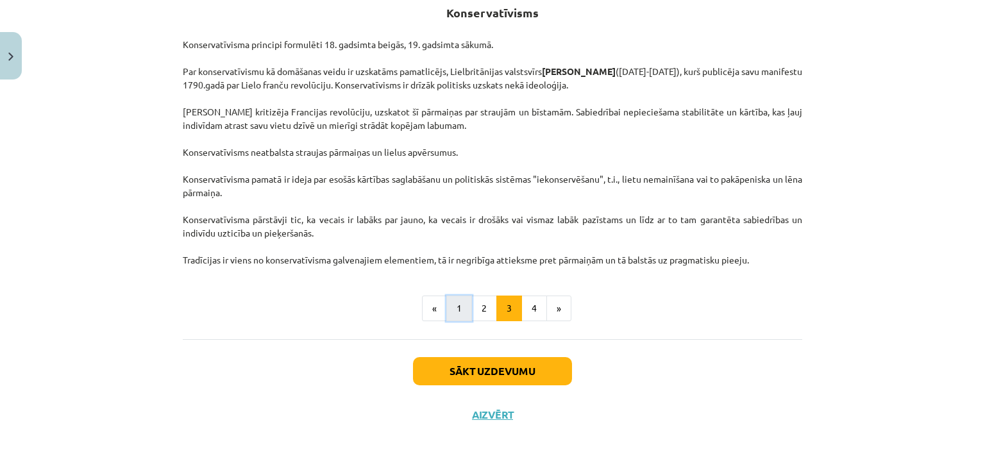
click at [455, 315] on button "1" at bounding box center [459, 309] width 26 height 26
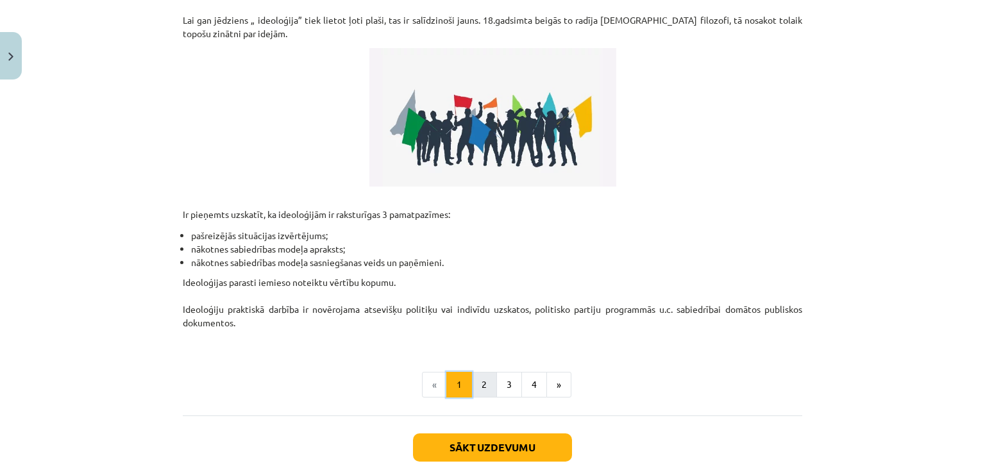
scroll to position [356, 0]
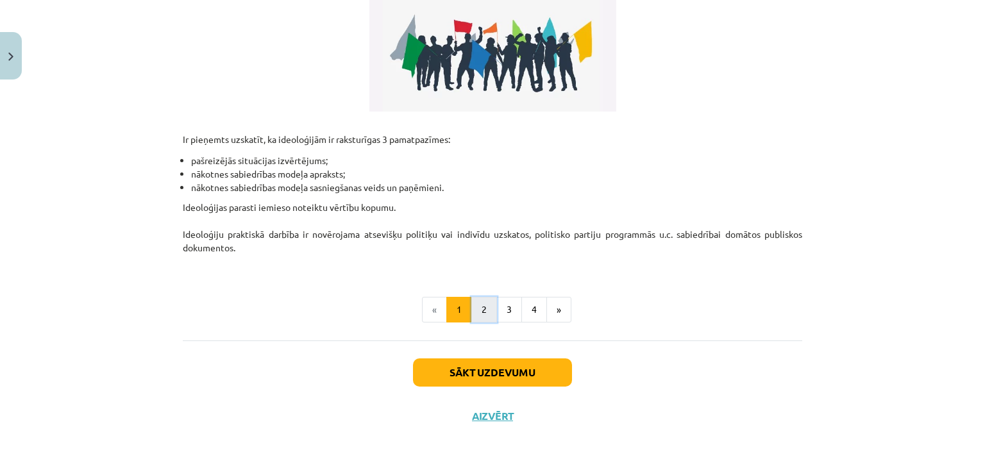
click at [487, 316] on button "2" at bounding box center [484, 310] width 26 height 26
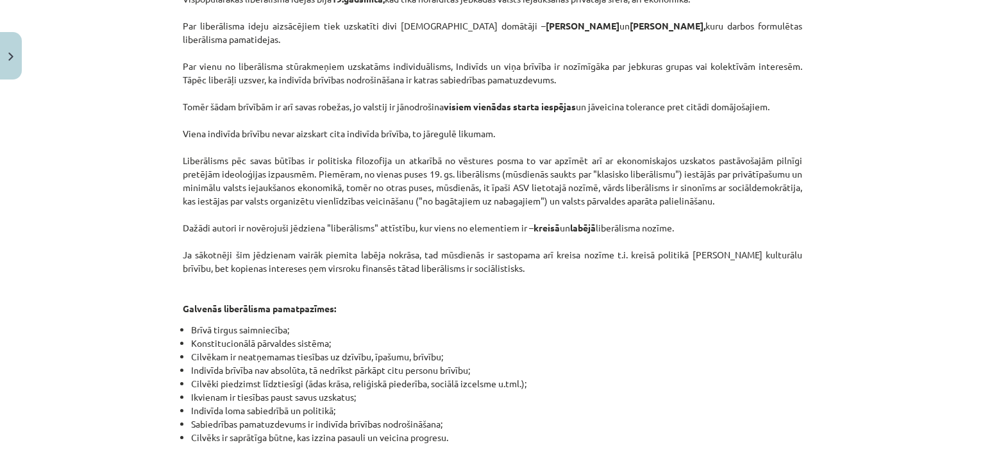
scroll to position [549, 0]
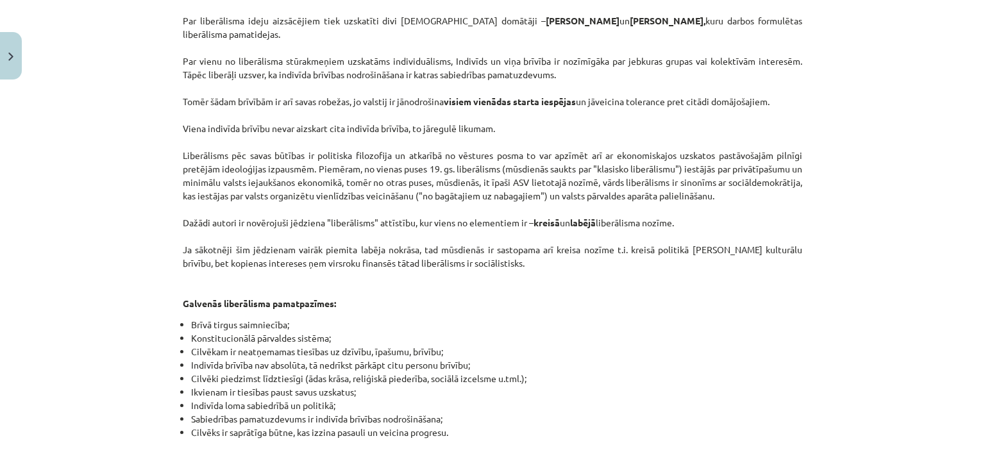
drag, startPoint x: 260, startPoint y: 239, endPoint x: 533, endPoint y: 244, distance: 273.2
click at [533, 244] on p "Vispopulārākās liberālisma idejas bija 19.gadsimtā, kad tika noraidītas jebkāda…" at bounding box center [492, 142] width 619 height 337
drag, startPoint x: 192, startPoint y: 289, endPoint x: 221, endPoint y: 289, distance: 28.2
click at [221, 297] on strong "Galvenās liberālisma pamatpazīmes:" at bounding box center [259, 303] width 153 height 12
drag, startPoint x: 209, startPoint y: 308, endPoint x: 215, endPoint y: 319, distance: 12.1
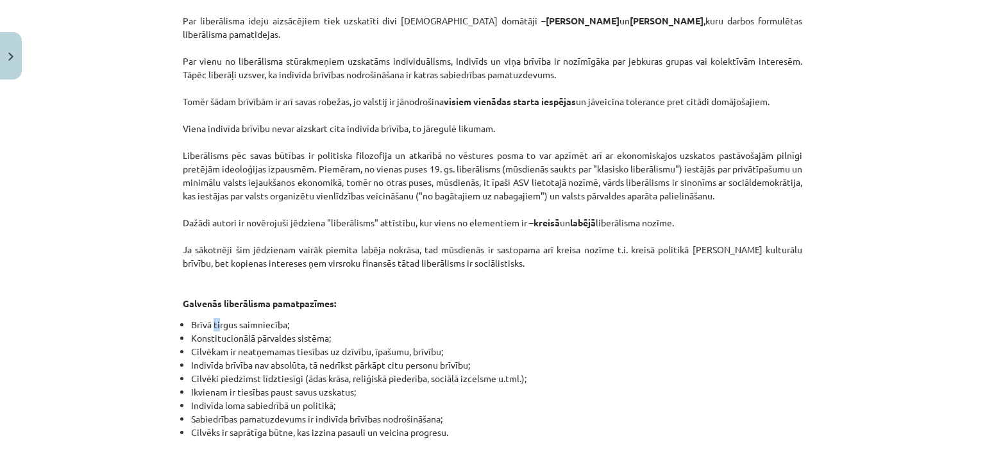
click at [215, 318] on li "Brīvā tirgus saimniecība;" at bounding box center [496, 324] width 611 height 13
click at [212, 331] on li "Konstitucionālā pārvaldes sistēma;" at bounding box center [496, 337] width 611 height 13
drag, startPoint x: 210, startPoint y: 332, endPoint x: 235, endPoint y: 340, distance: 25.7
click at [235, 345] on li "Cilvēkam ir neatņemamas tiesības uz dzīvību, īpašumu, brīvību;" at bounding box center [496, 351] width 611 height 13
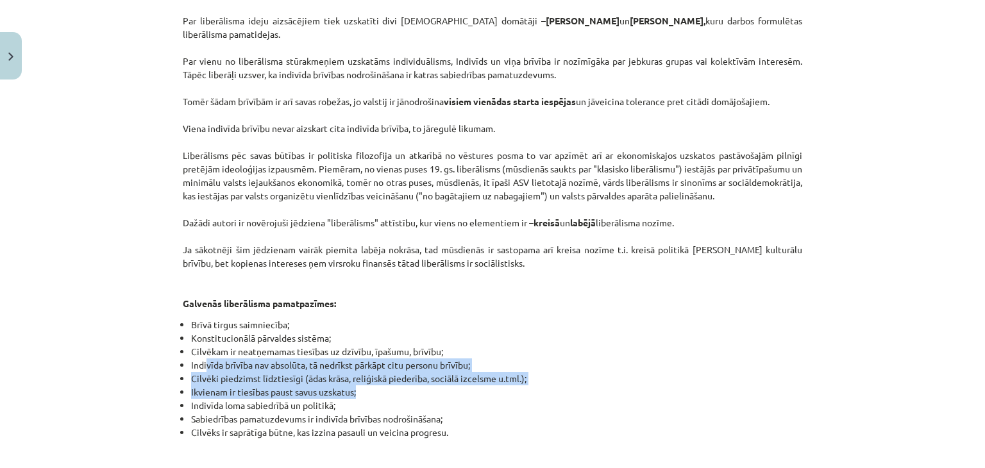
drag, startPoint x: 205, startPoint y: 356, endPoint x: 366, endPoint y: 376, distance: 162.2
click at [366, 376] on ul "Brīvā tirgus saimniecība; Konstitucionālā pārvaldes sistēma; Cilvēkam ir neatņe…" at bounding box center [492, 378] width 619 height 121
click at [366, 385] on li "Ikvienam ir tiesības paust savus uzskatus;" at bounding box center [496, 391] width 611 height 13
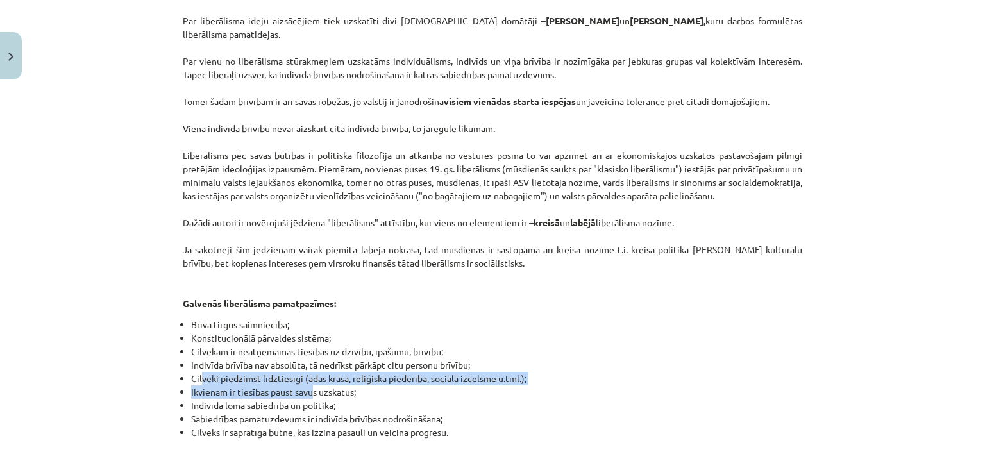
drag, startPoint x: 305, startPoint y: 376, endPoint x: 194, endPoint y: 363, distance: 111.7
click at [194, 363] on ul "Brīvā tirgus saimniecība; Konstitucionālā pārvaldes sistēma; Cilvēkam ir neatņe…" at bounding box center [492, 378] width 619 height 121
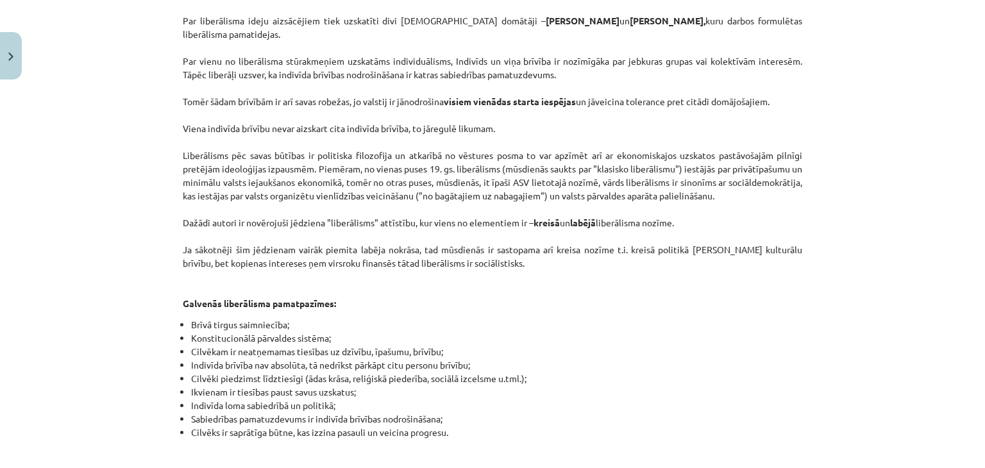
click at [192, 372] on li "Cilvēki piedzimst līdztiesīgi (ādas krāsa, reliģiskā piederība, sociālā izcelsm…" at bounding box center [496, 378] width 611 height 13
drag, startPoint x: 192, startPoint y: 363, endPoint x: 259, endPoint y: 360, distance: 66.8
click at [258, 372] on li "Cilvēki piedzimst līdztiesīgi (ādas krāsa, reliģiskā piederība, sociālā izcelsm…" at bounding box center [496, 378] width 611 height 13
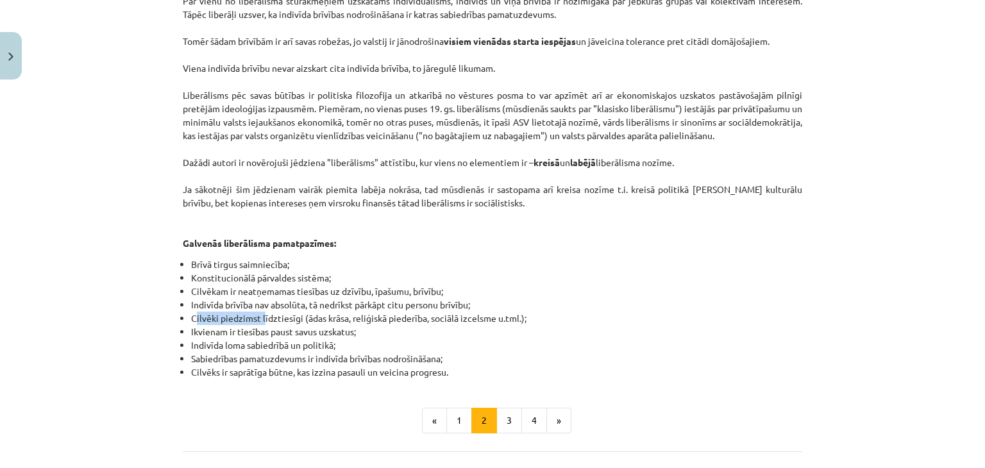
scroll to position [614, 0]
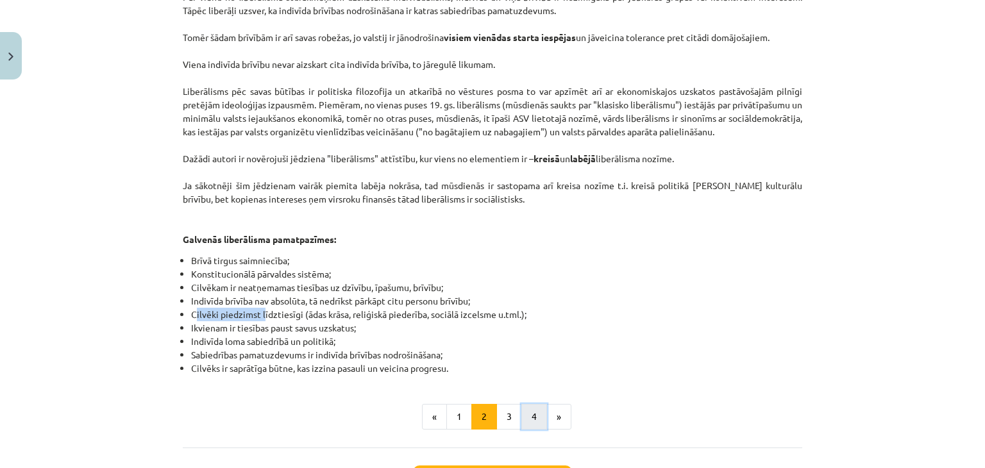
click at [521, 404] on button "4" at bounding box center [534, 417] width 26 height 26
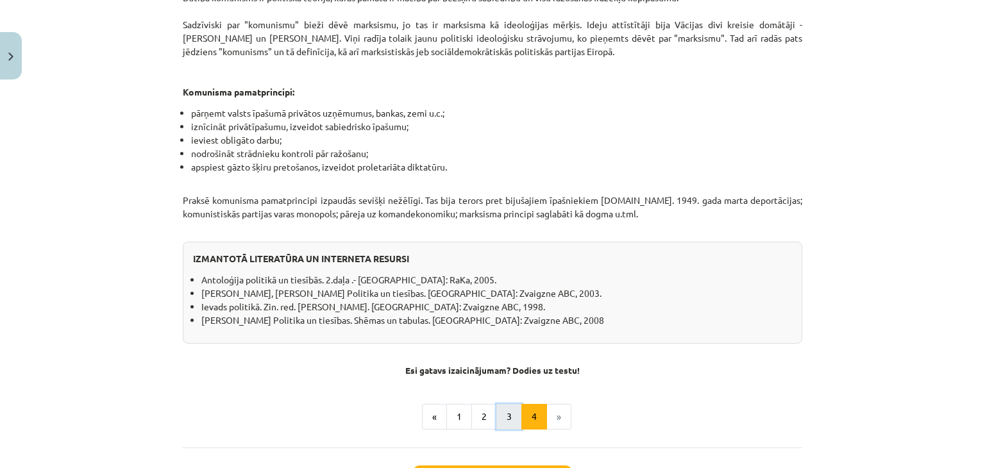
click at [505, 404] on button "3" at bounding box center [509, 417] width 26 height 26
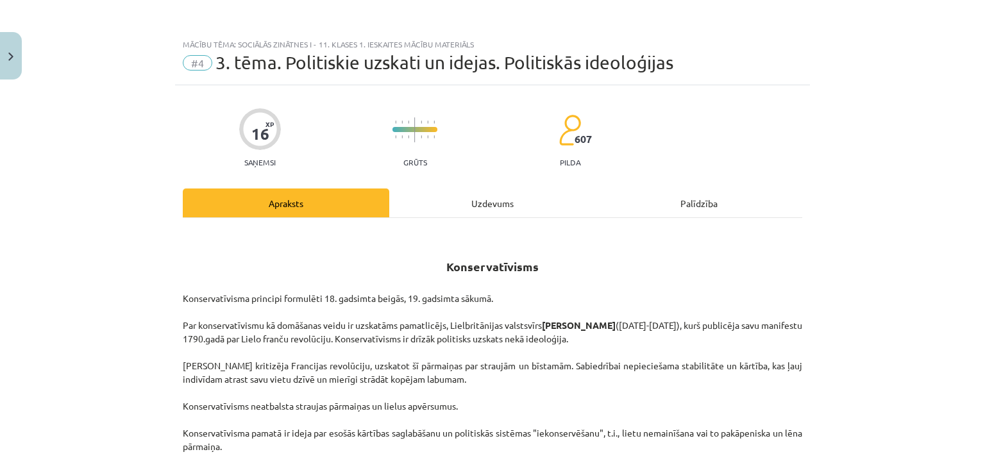
scroll to position [254, 0]
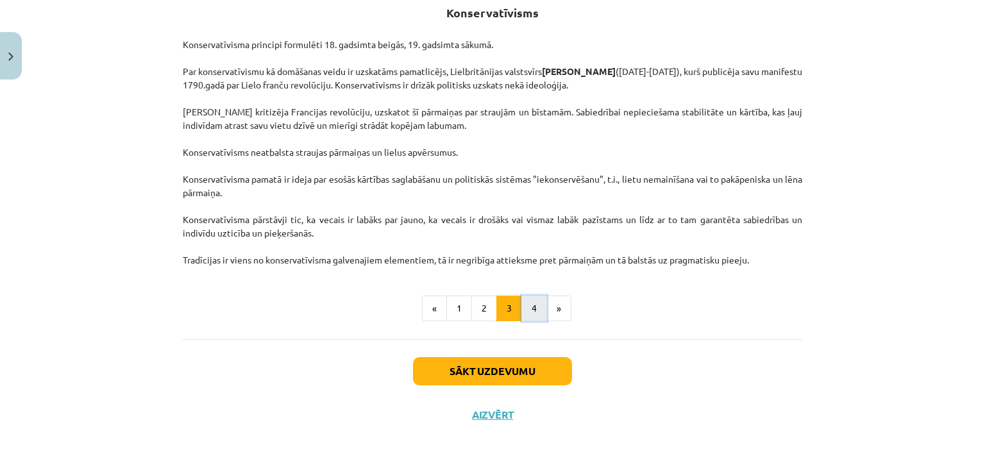
click at [530, 302] on button "4" at bounding box center [534, 309] width 26 height 26
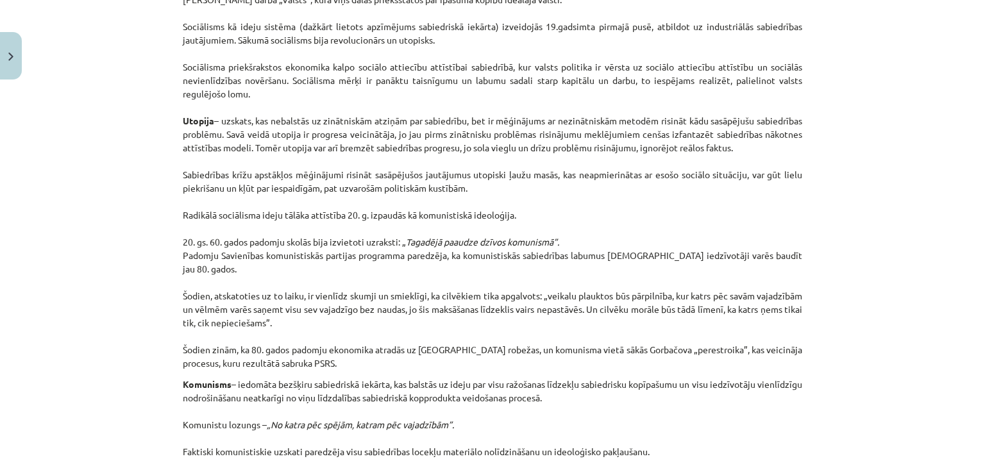
scroll to position [549, 0]
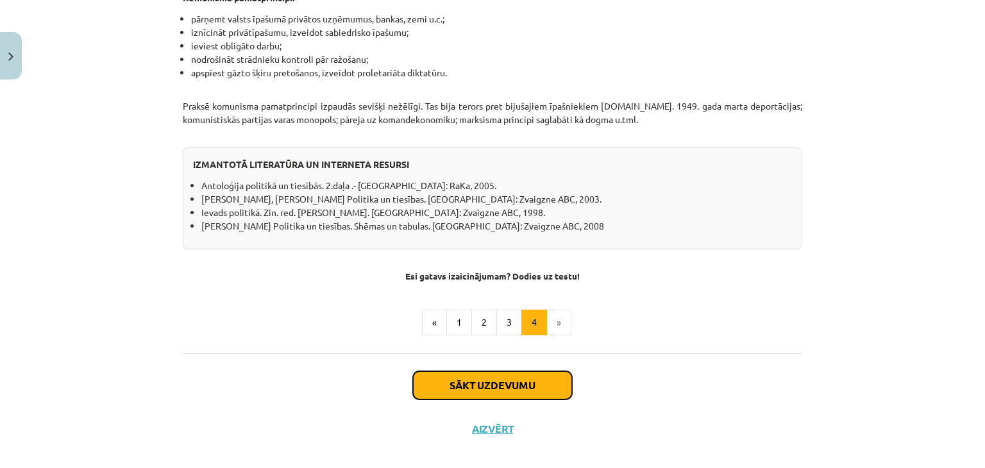
click at [536, 372] on button "Sākt uzdevumu" at bounding box center [492, 385] width 159 height 28
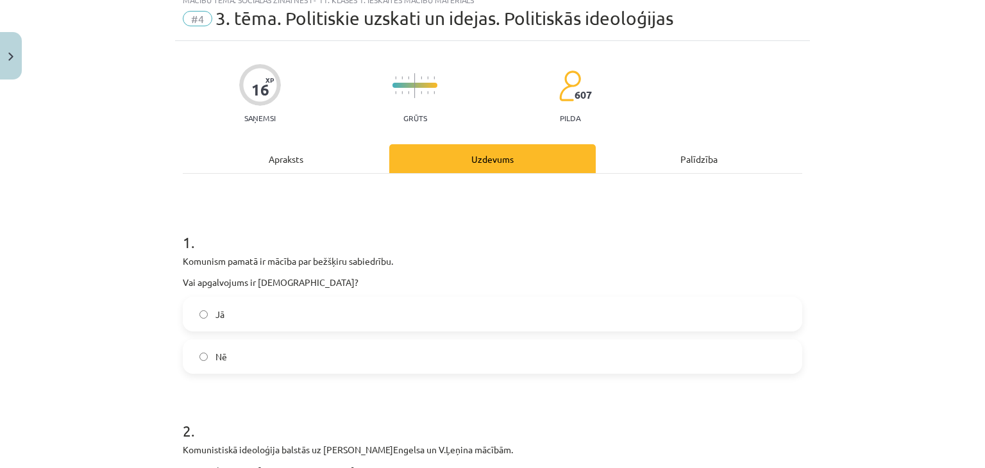
scroll to position [32, 0]
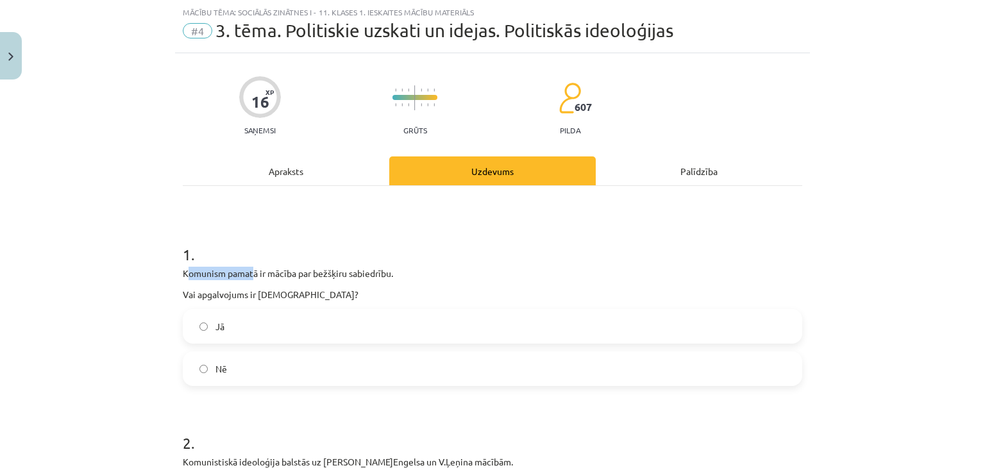
drag, startPoint x: 181, startPoint y: 276, endPoint x: 247, endPoint y: 276, distance: 66.7
click at [247, 276] on p "Komunism pamatā ir mācība par bežšķiru sabiedrību." at bounding box center [492, 273] width 619 height 13
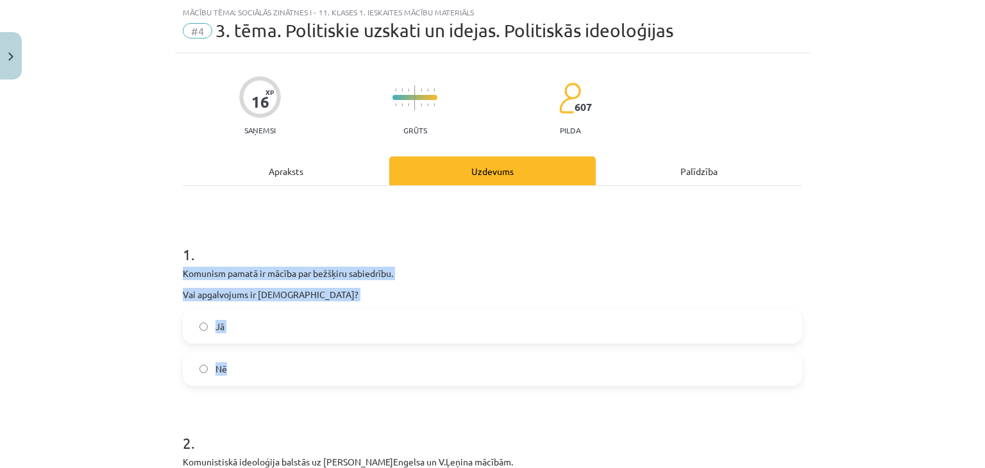
drag, startPoint x: 177, startPoint y: 266, endPoint x: 299, endPoint y: 363, distance: 156.1
copy div "Komunism pamatā ir mācība par bežšķiru sabiedrību. Vai apgalvojums ir [DEMOGRAP…"
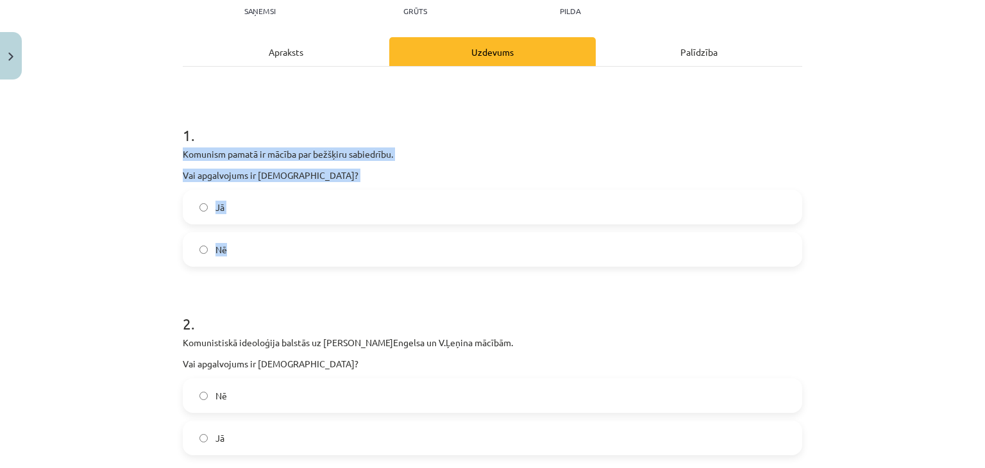
scroll to position [160, 0]
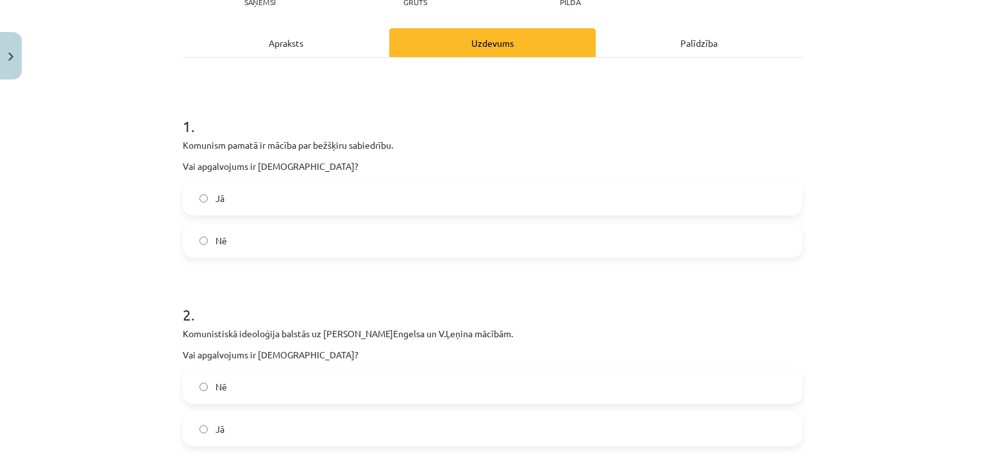
click at [123, 285] on div "Mācību tēma: Sociālās zinātnes i - 11. klases 1. ieskaites mācību materiāls #4 …" at bounding box center [492, 234] width 985 height 468
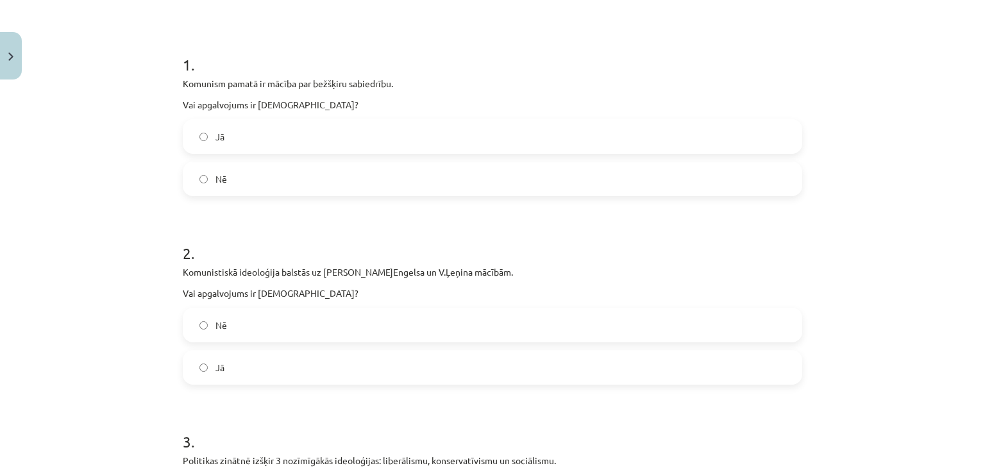
scroll to position [224, 0]
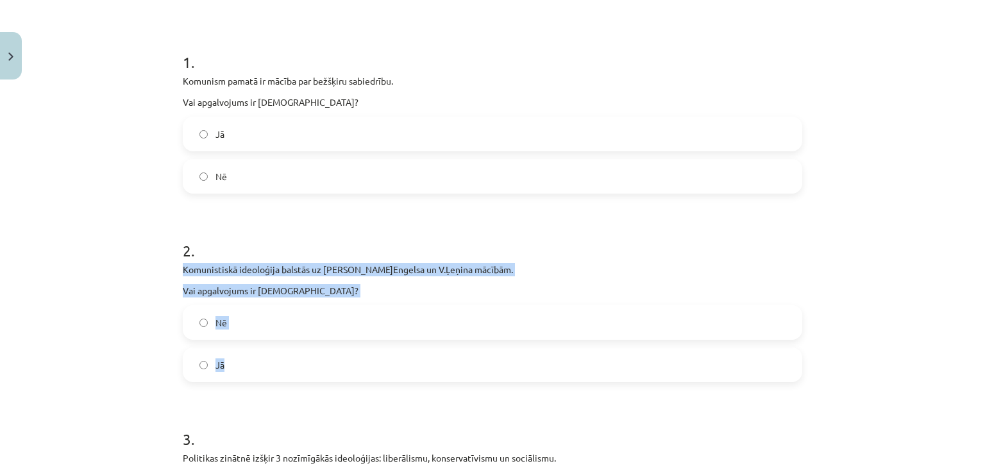
drag, startPoint x: 174, startPoint y: 270, endPoint x: 247, endPoint y: 352, distance: 109.9
copy div "Komunistiskā ideoloģija balstās uz [PERSON_NAME]Engelsa un V.Ļeņina mācībām. Va…"
click at [192, 364] on label "Jā" at bounding box center [492, 365] width 617 height 32
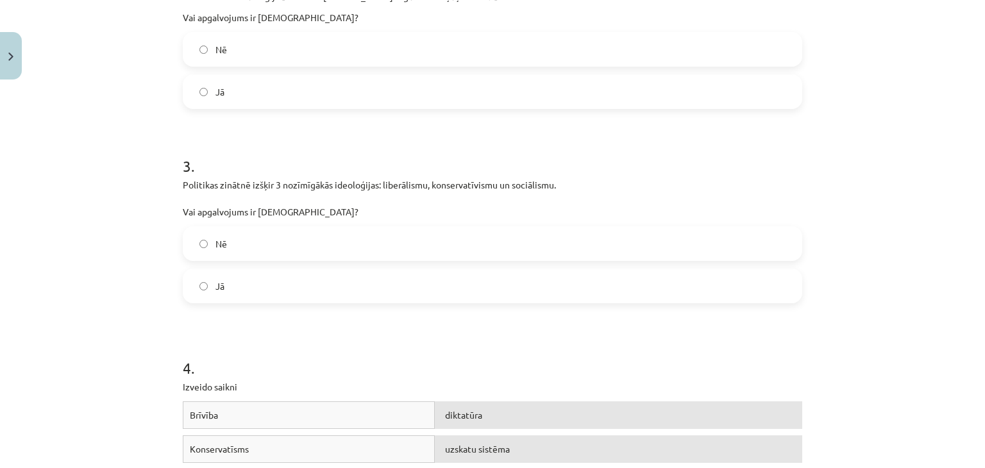
scroll to position [609, 0]
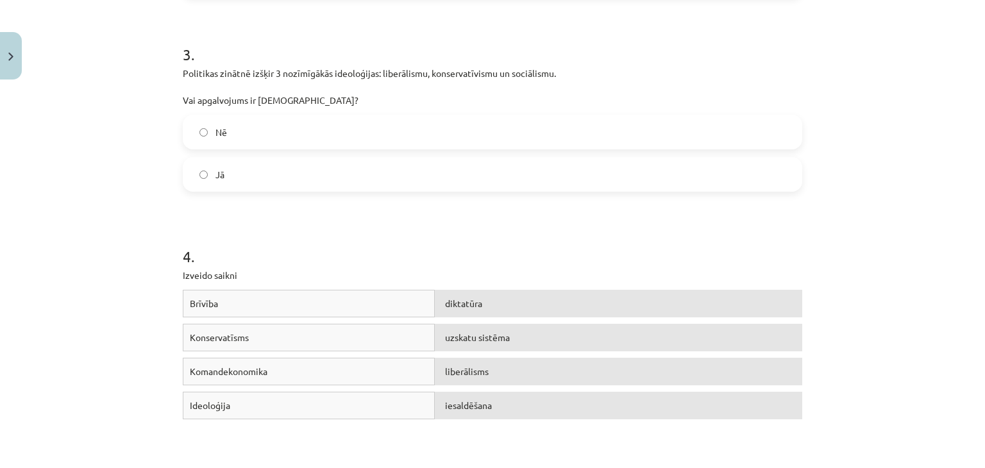
click at [216, 172] on span "Jā" at bounding box center [219, 174] width 9 height 13
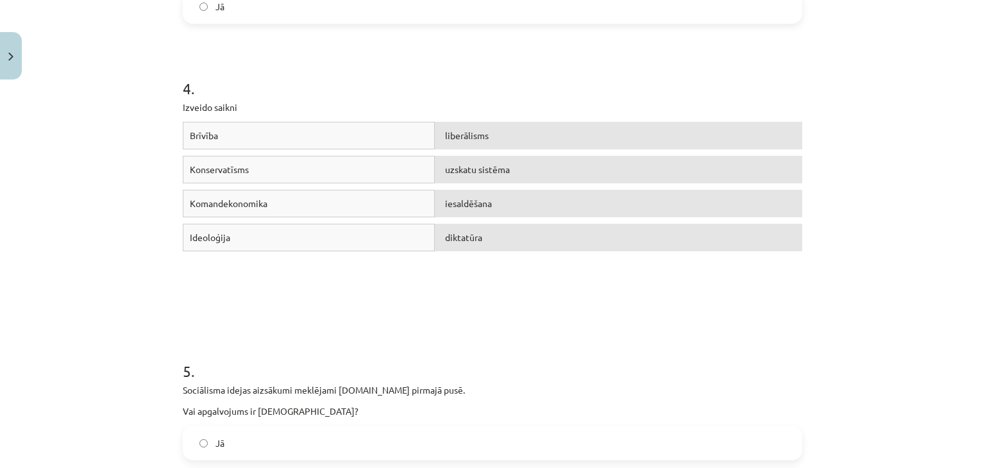
scroll to position [930, 0]
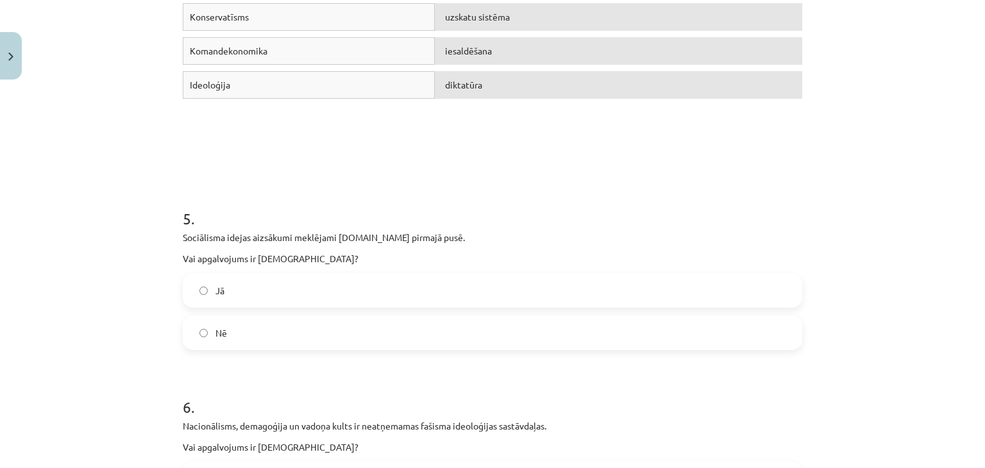
click at [251, 293] on label "Jā" at bounding box center [492, 290] width 617 height 32
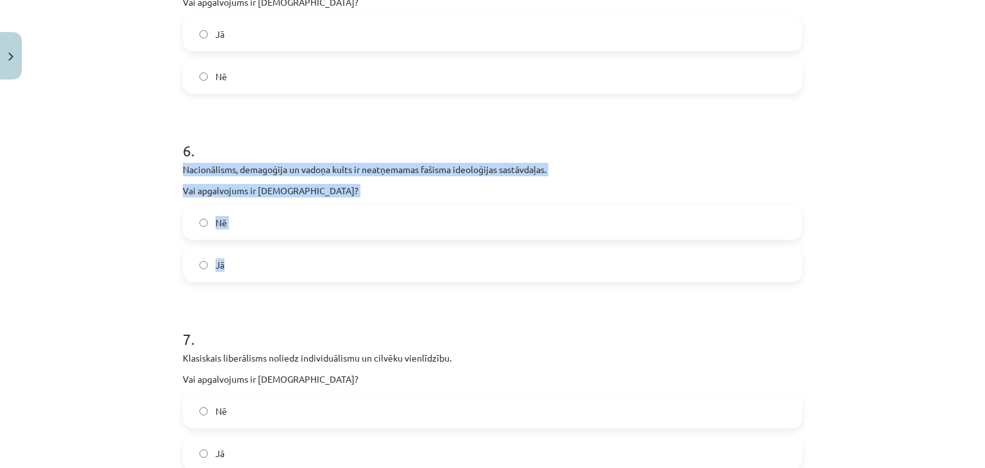
drag, startPoint x: 196, startPoint y: 185, endPoint x: 280, endPoint y: 263, distance: 113.9
copy div "Nacionālisms, demagoģija un vadoņa kults ir neatņemamas fašisma ideoloģijas sas…"
click at [203, 261] on label "Jā" at bounding box center [492, 265] width 617 height 32
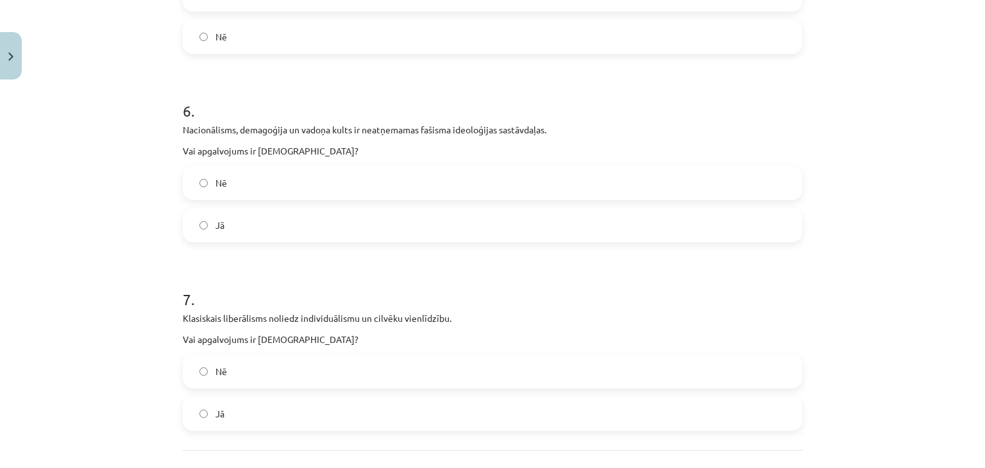
scroll to position [1337, 0]
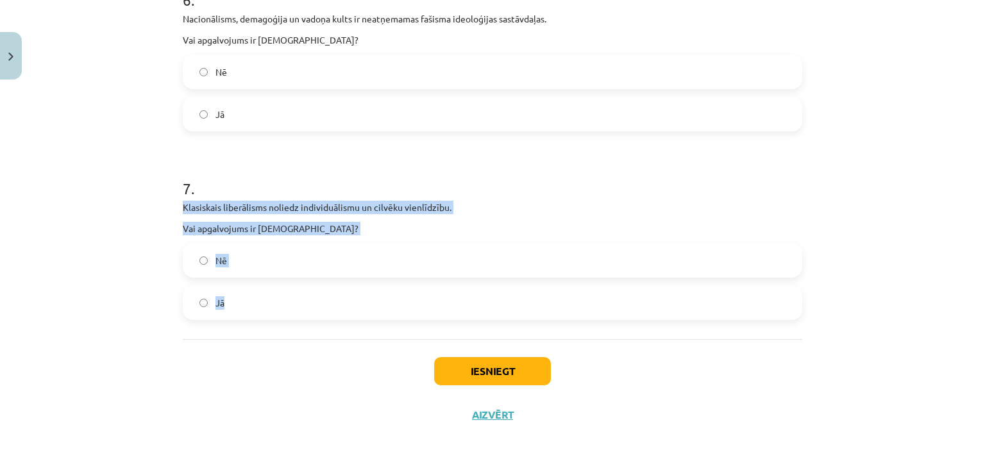
drag, startPoint x: 194, startPoint y: 221, endPoint x: 310, endPoint y: 306, distance: 144.5
copy div "Klasiskais liberālisms noliedz individuālismu un cilvēku vienlīdzību. Vai apgal…"
click at [231, 297] on label "Jā" at bounding box center [492, 303] width 617 height 32
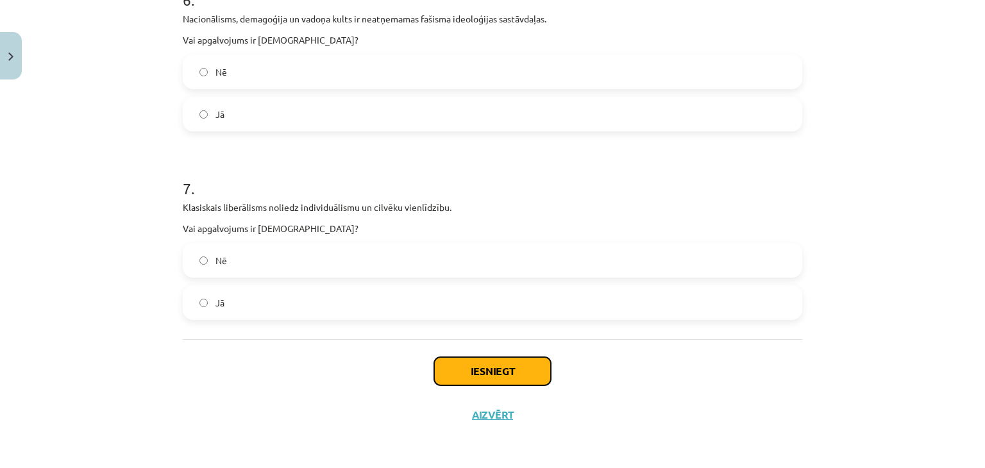
drag, startPoint x: 489, startPoint y: 370, endPoint x: 494, endPoint y: 364, distance: 8.6
click at [489, 369] on button "Iesniegt" at bounding box center [492, 371] width 117 height 28
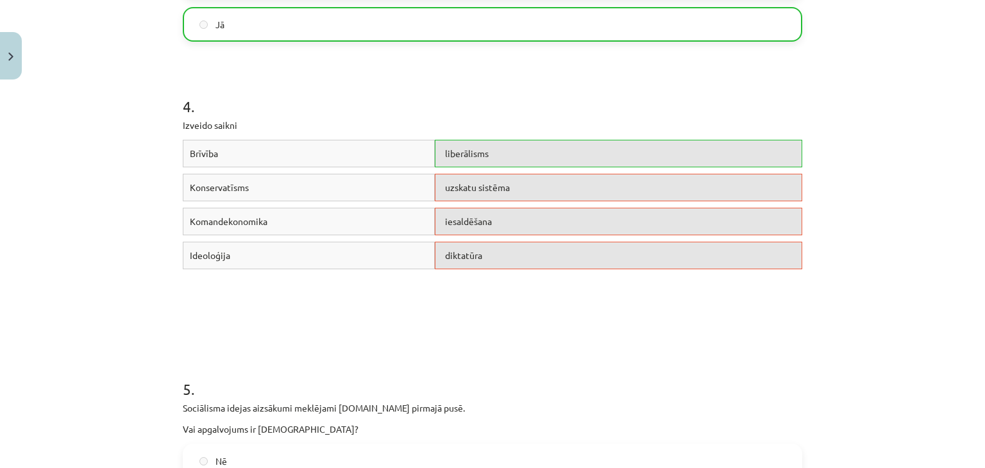
scroll to position [696, 0]
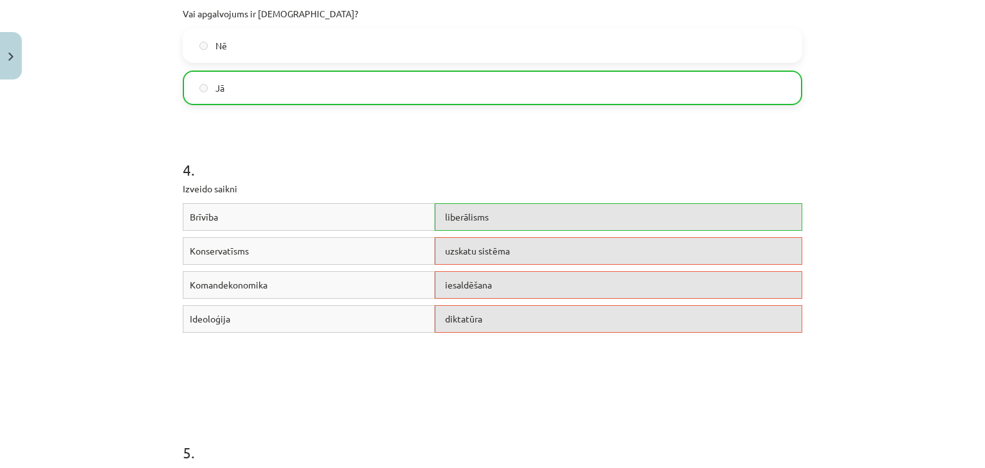
drag, startPoint x: 457, startPoint y: 318, endPoint x: 456, endPoint y: 362, distance: 44.2
click at [456, 362] on div "Brīvība liberālisms Konservatīsms uzskatu sistēma Komandekonomika iesaldēšana I…" at bounding box center [492, 299] width 619 height 192
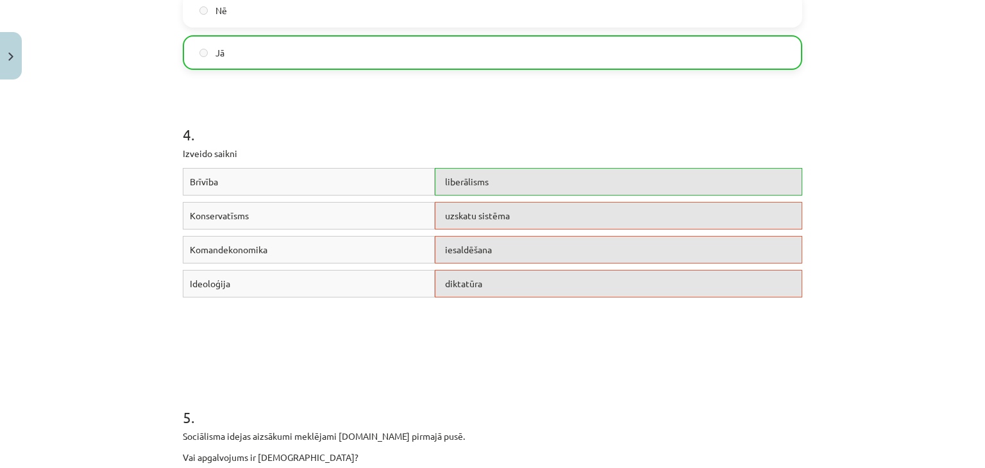
scroll to position [888, 0]
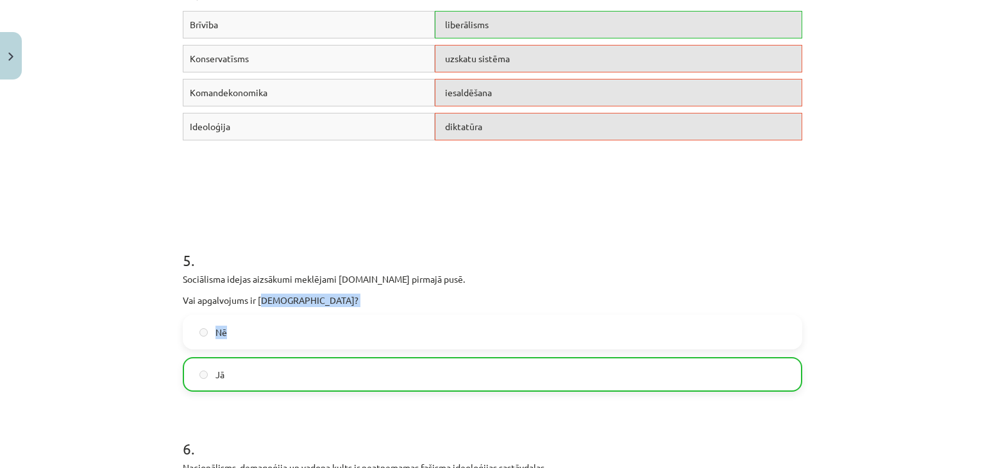
drag, startPoint x: 417, startPoint y: 311, endPoint x: 745, endPoint y: 311, distance: 328.3
click at [713, 311] on div "5 . Sociālisma idejas aizsākumi meklējami [DOMAIN_NAME] pirmajā pusē. Vai apgal…" at bounding box center [492, 310] width 619 height 163
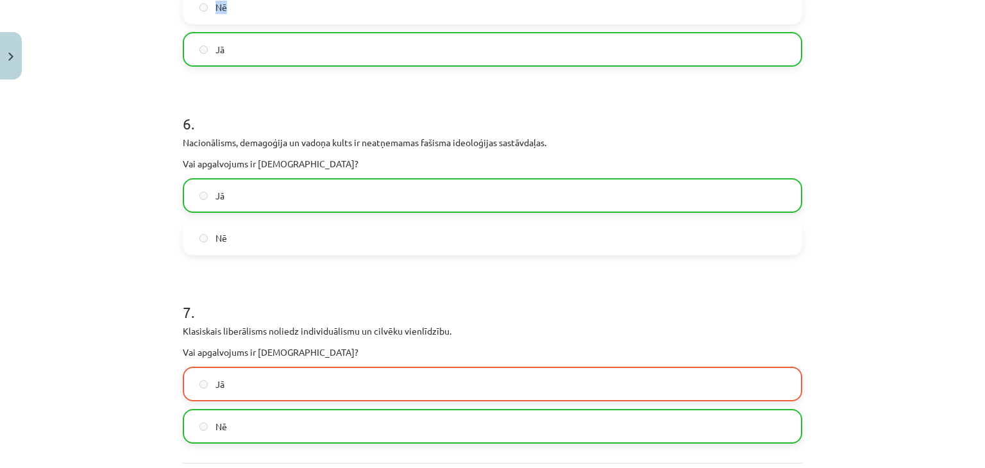
scroll to position [1337, 0]
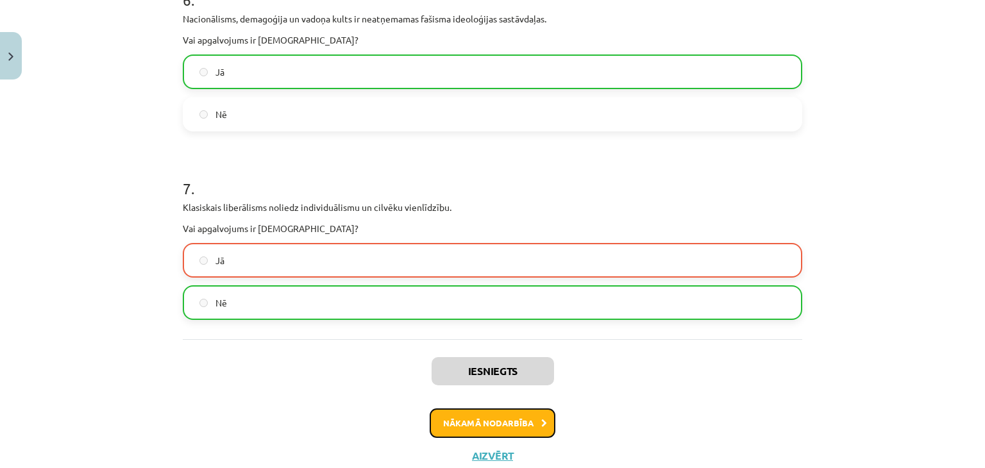
click at [471, 419] on button "Nākamā nodarbība" at bounding box center [493, 422] width 126 height 29
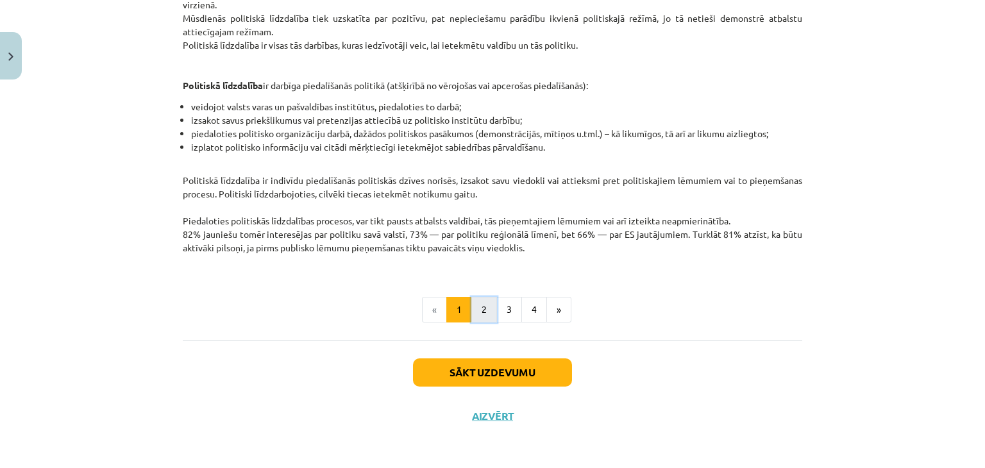
click at [485, 306] on button "2" at bounding box center [484, 310] width 26 height 26
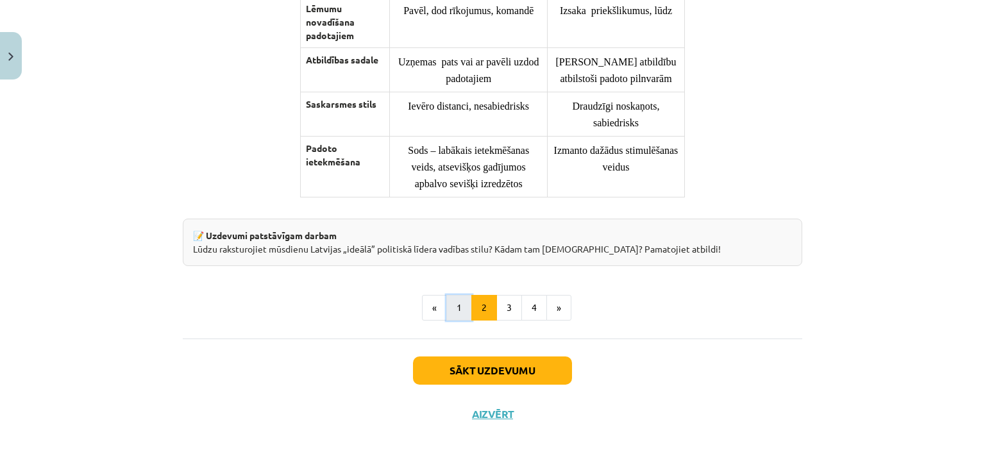
click at [446, 311] on button "1" at bounding box center [459, 308] width 26 height 26
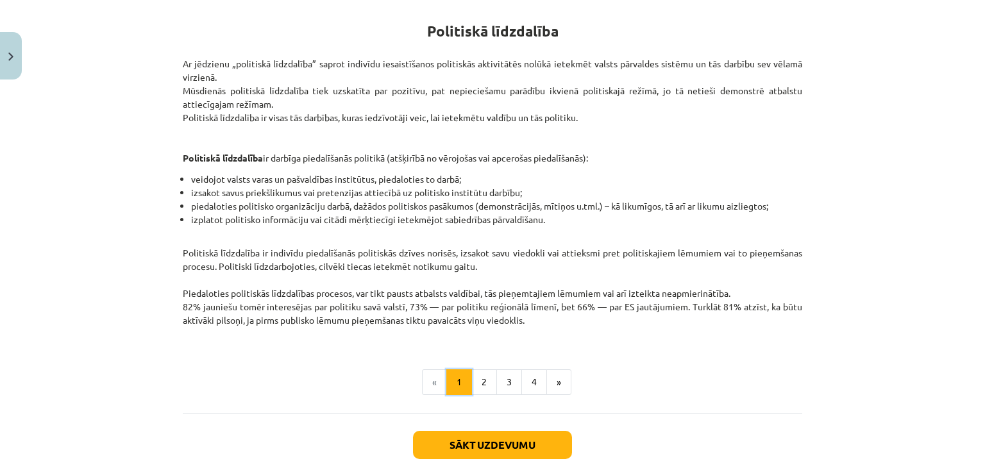
scroll to position [229, 0]
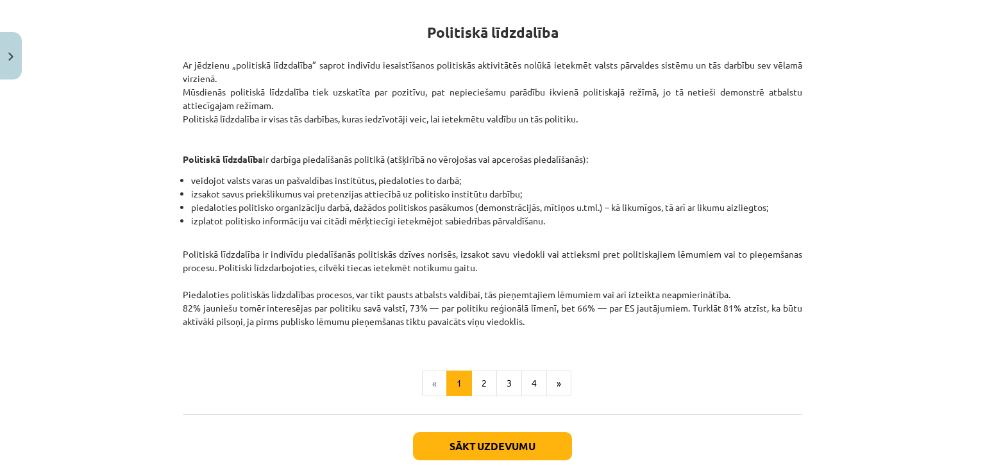
drag, startPoint x: 337, startPoint y: 295, endPoint x: 739, endPoint y: 297, distance: 402.0
click at [739, 297] on p "Politiskā līdzdalība ir indivīdu piedalīšanās politiskās dzīves norisēs, izsako…" at bounding box center [492, 294] width 619 height 94
drag, startPoint x: 205, startPoint y: 308, endPoint x: 294, endPoint y: 312, distance: 89.8
click at [294, 312] on p "Politiskā līdzdalība ir indivīdu piedalīšanās politiskās dzīves norisēs, izsako…" at bounding box center [492, 294] width 619 height 94
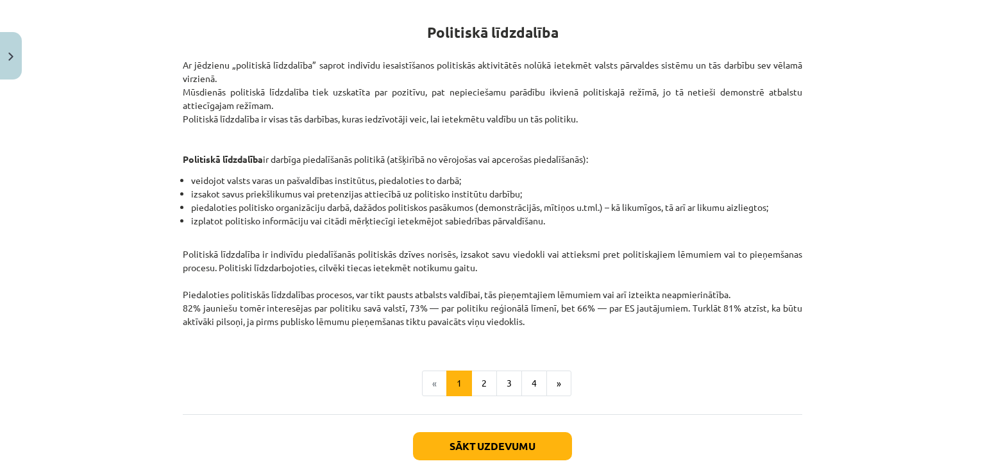
drag, startPoint x: 385, startPoint y: 309, endPoint x: 641, endPoint y: 319, distance: 256.0
click at [641, 319] on p "Politiskā līdzdalība ir indivīdu piedalīšanās politiskās dzīves norisēs, izsako…" at bounding box center [492, 294] width 619 height 94
click at [606, 319] on p "Politiskā līdzdalība ir indivīdu piedalīšanās politiskās dzīves norisēs, izsako…" at bounding box center [492, 294] width 619 height 94
click at [480, 384] on button "2" at bounding box center [484, 384] width 26 height 26
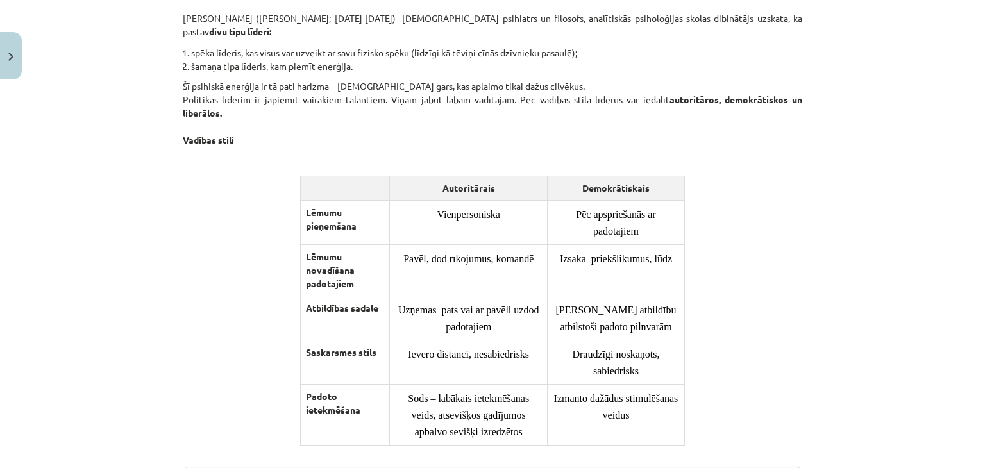
scroll to position [1061, 0]
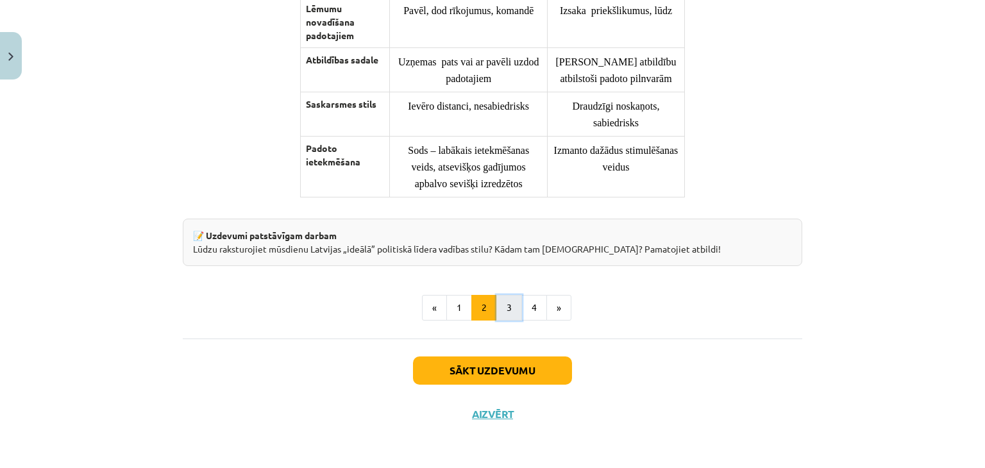
click at [503, 314] on button "3" at bounding box center [509, 308] width 26 height 26
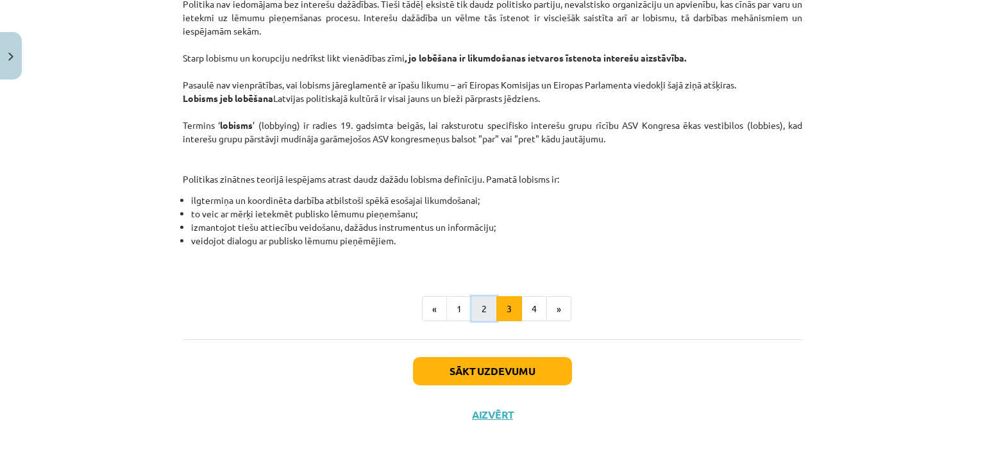
click at [478, 312] on button "2" at bounding box center [484, 309] width 26 height 26
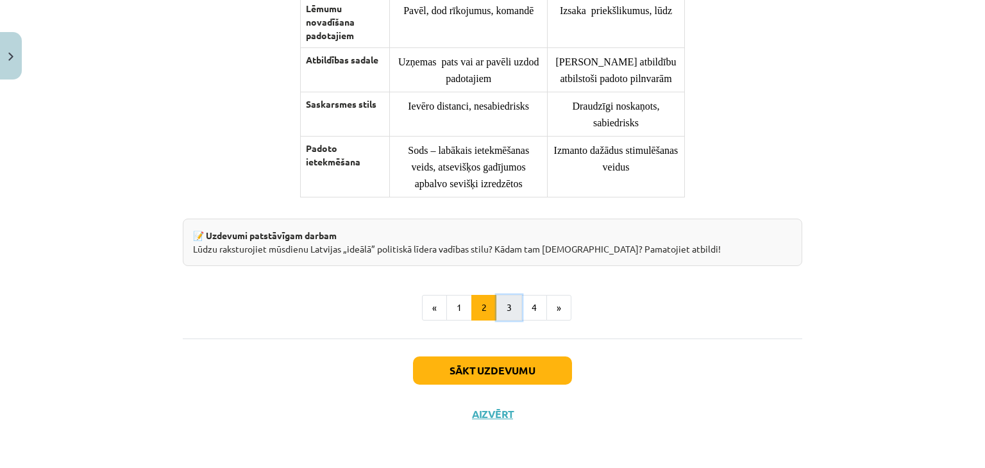
click at [502, 307] on button "3" at bounding box center [509, 308] width 26 height 26
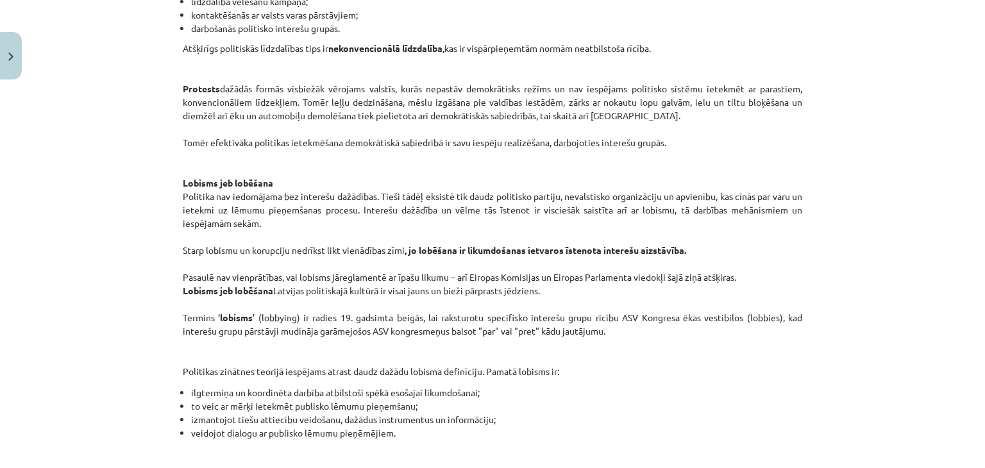
scroll to position [742, 0]
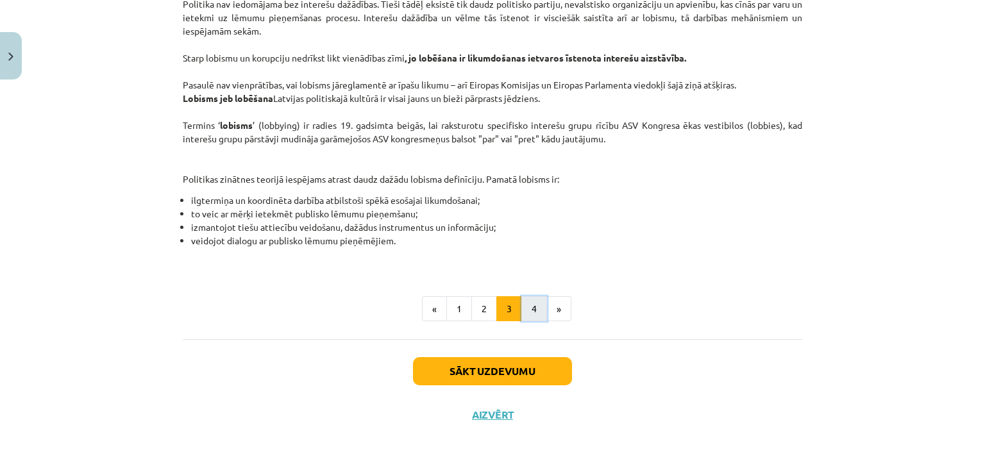
click at [528, 303] on button "4" at bounding box center [534, 309] width 26 height 26
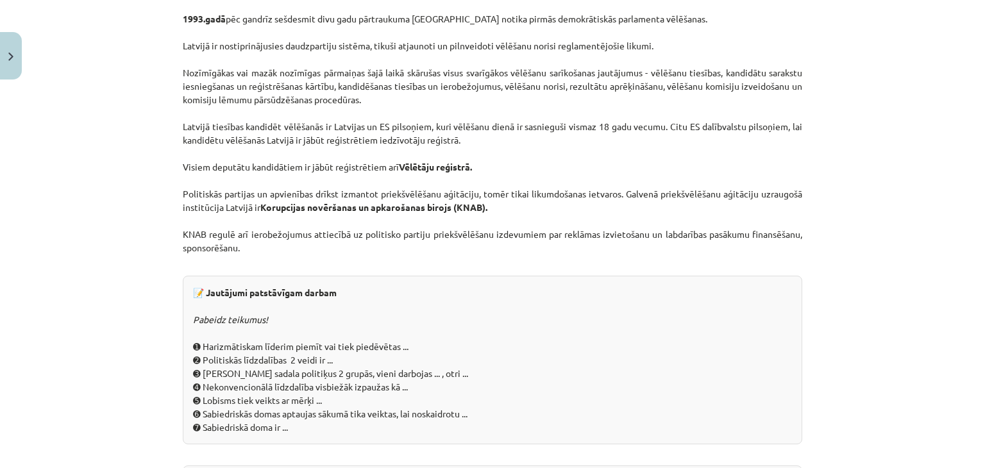
scroll to position [806, 0]
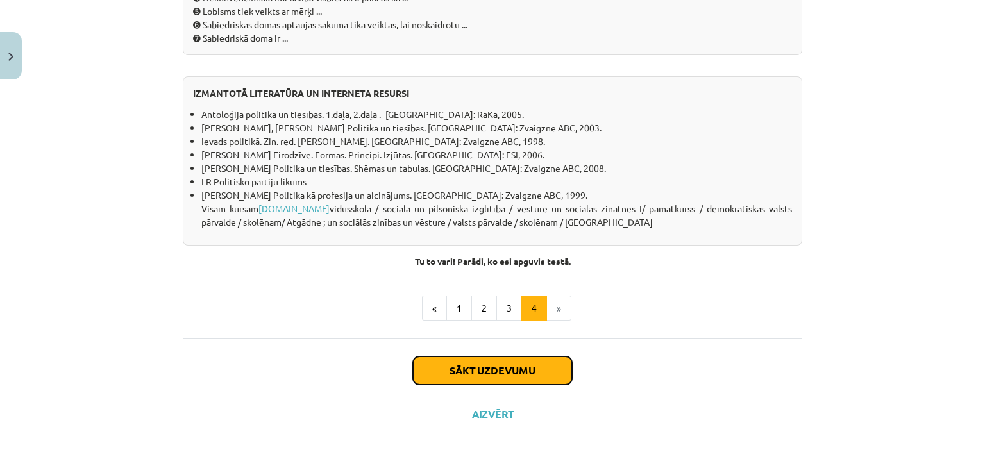
click at [467, 370] on button "Sākt uzdevumu" at bounding box center [492, 370] width 159 height 28
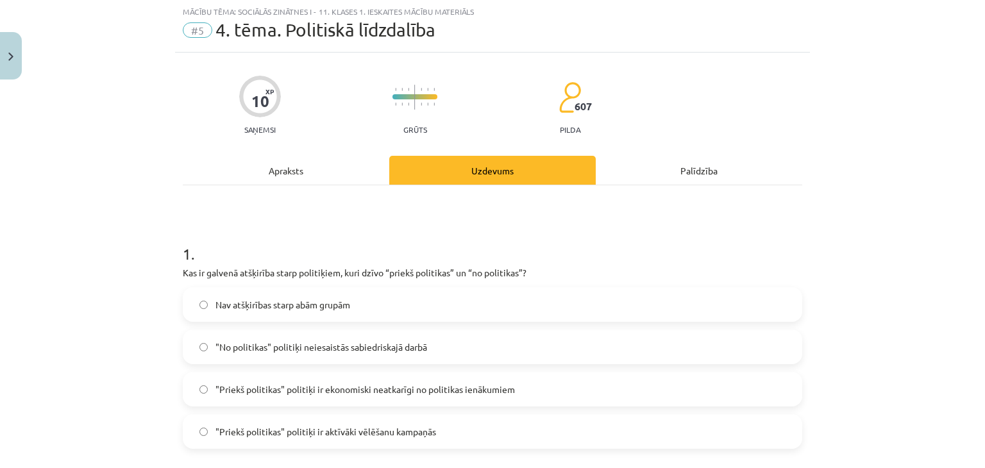
scroll to position [32, 0]
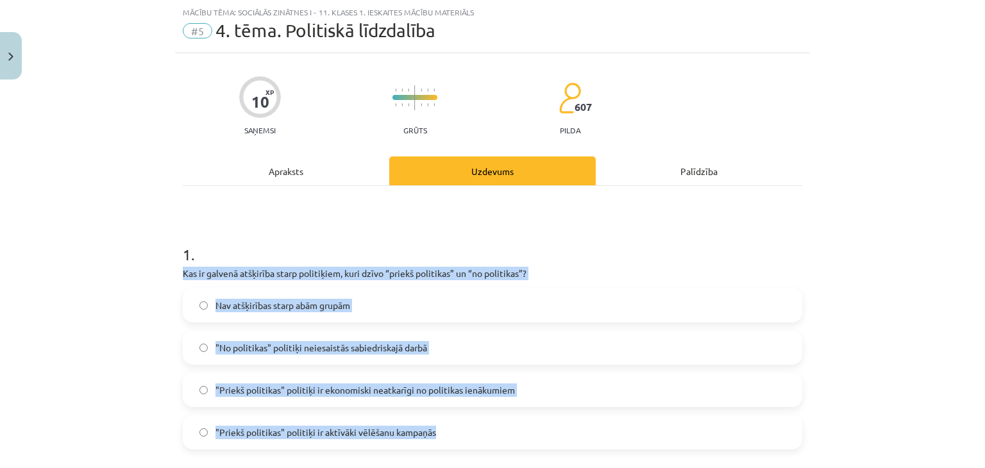
drag, startPoint x: 175, startPoint y: 269, endPoint x: 487, endPoint y: 419, distance: 346.4
copy div "Kas ir galvenā atšķirība starp politiķiem, kuri dzīvo “priekš politikas” un “no…"
click at [297, 399] on label ""Priekš politikas" politiķi ir ekonomiski neatkarīgi no politikas ienākumiem" at bounding box center [492, 390] width 617 height 32
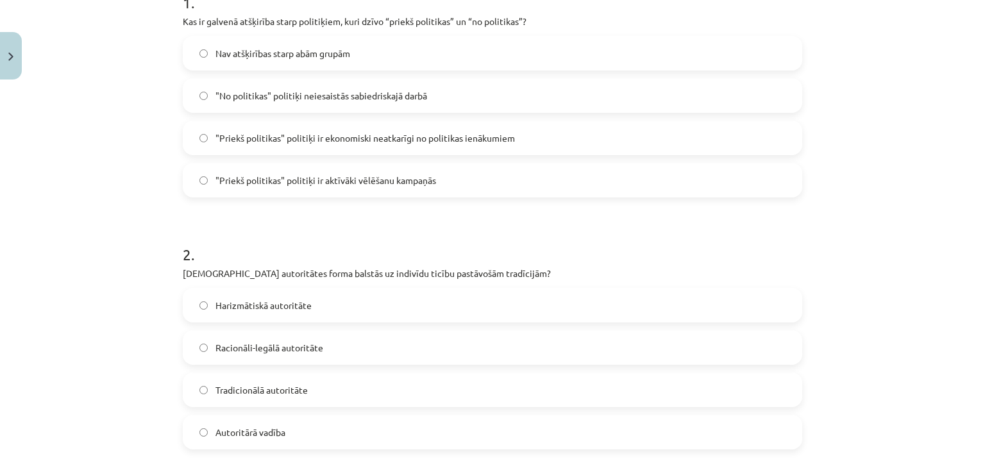
scroll to position [289, 0]
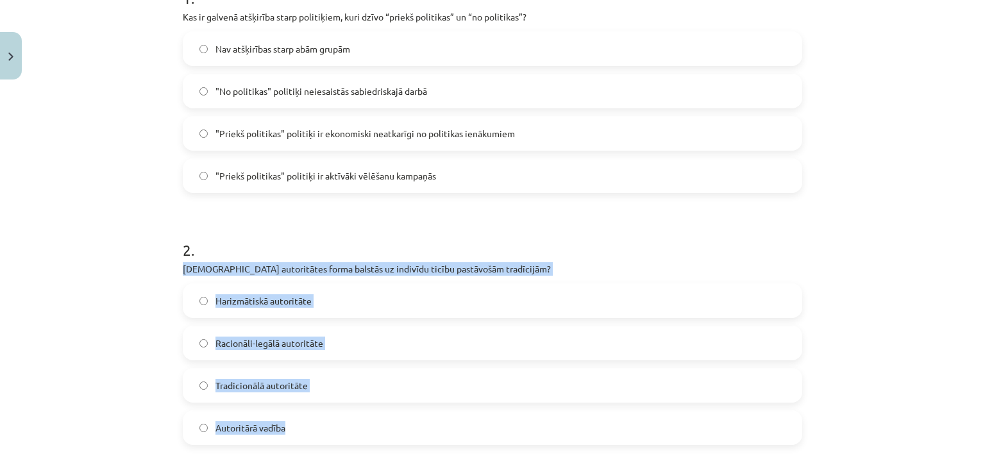
drag, startPoint x: 168, startPoint y: 272, endPoint x: 310, endPoint y: 419, distance: 204.0
click at [310, 419] on div "Mācību tēma: Sociālās zinātnes i - 11. klases 1. ieskaites mācību materiāls #5 …" at bounding box center [492, 234] width 985 height 468
copy div "[DEMOGRAPHIC_DATA] autoritātes forma balstās uz indivīdu ticību pastāvošām trad…"
click at [282, 385] on span "Tradicionālā autoritāte" at bounding box center [261, 385] width 92 height 13
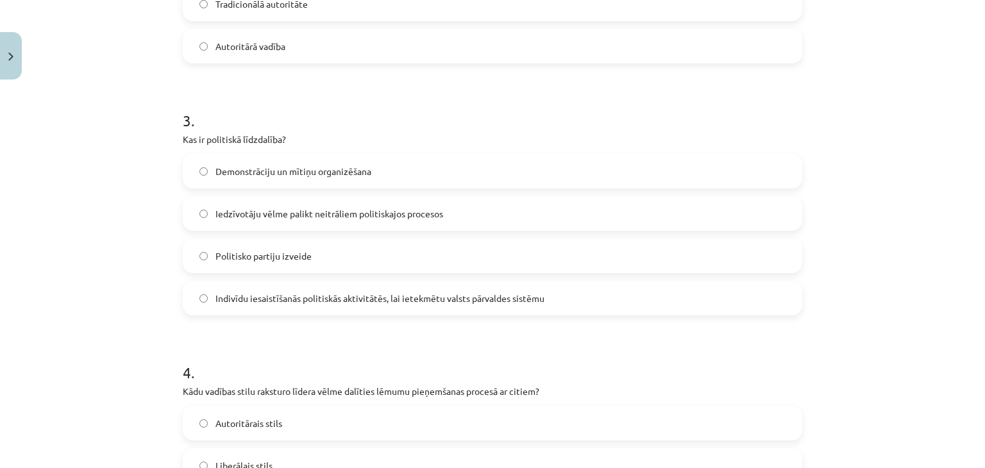
scroll to position [673, 0]
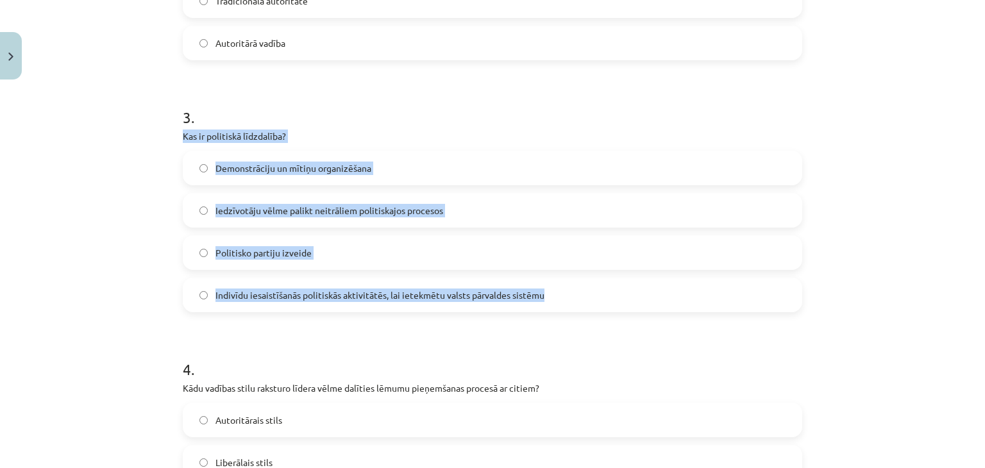
drag, startPoint x: 169, startPoint y: 134, endPoint x: 551, endPoint y: 278, distance: 407.6
click at [551, 278] on div "10 XP Saņemsi Grūts 607 pilda Apraksts Uzdevums Palīdzība 1 . Kas ir galvenā at…" at bounding box center [492, 172] width 635 height 1521
copy div "Kas ir politiskā līdzdalība? Demonstrāciju un mītiņu organizēšana Iedzīvotāju v…"
click at [266, 303] on label "Indivīdu iesaistīšanās politiskās aktivitātēs, lai ietekmētu valsts pārvaldes s…" at bounding box center [492, 295] width 617 height 32
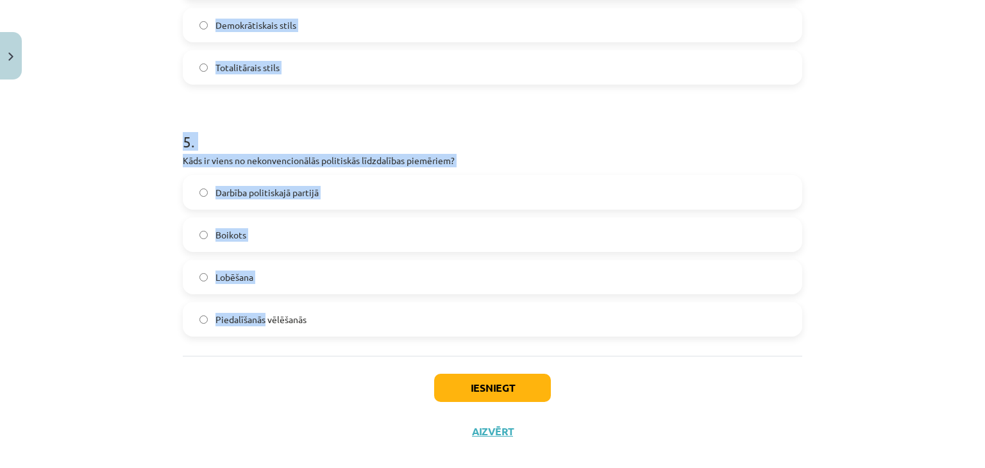
scroll to position [1169, 0]
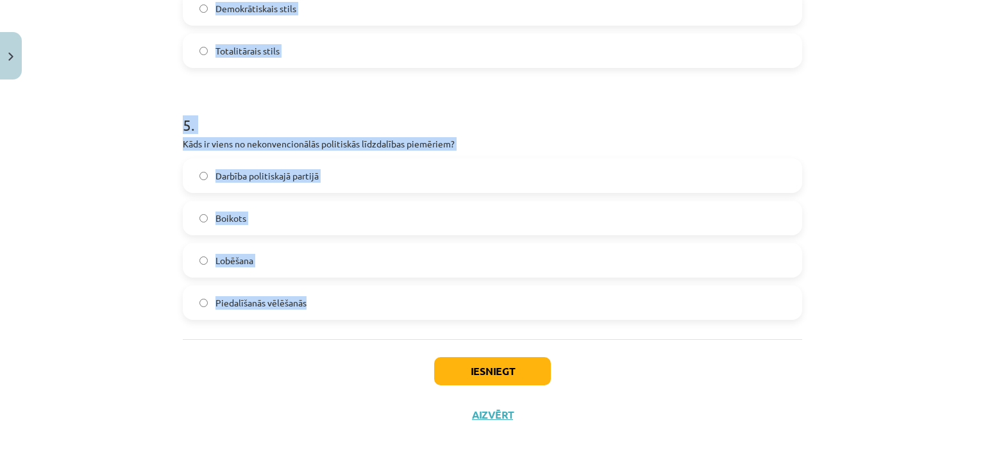
drag, startPoint x: 177, startPoint y: 127, endPoint x: 337, endPoint y: 296, distance: 232.6
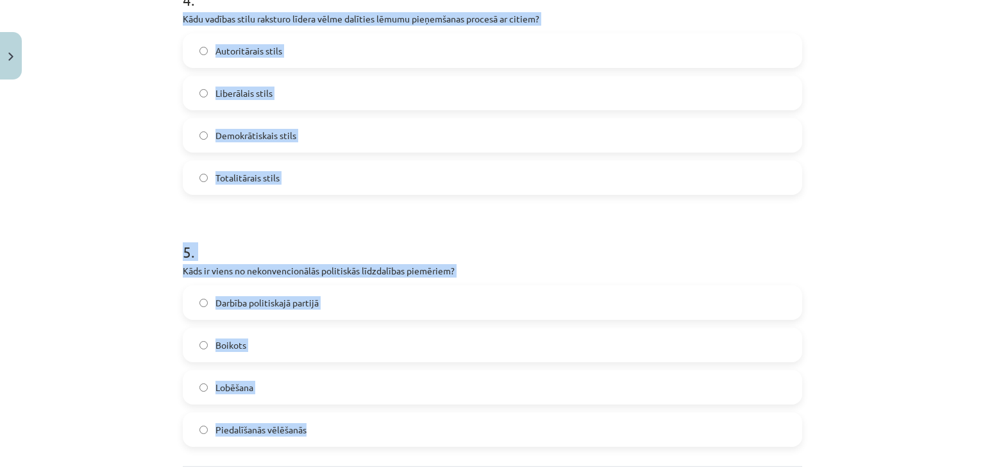
scroll to position [1041, 0]
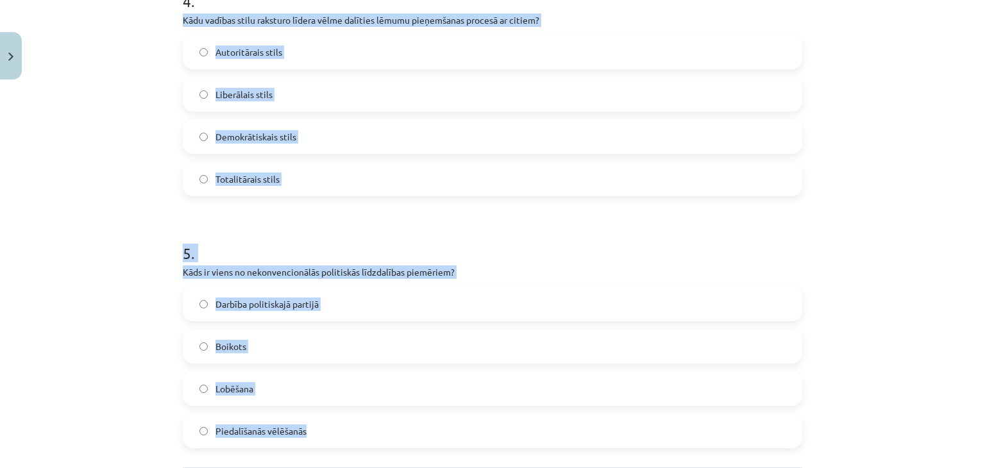
click at [203, 141] on label "Demokrātiskais stils" at bounding box center [492, 137] width 617 height 32
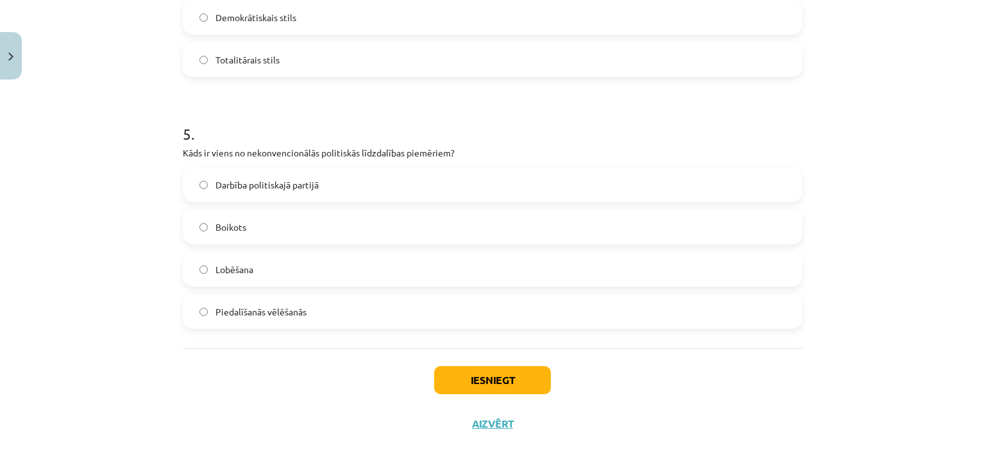
scroll to position [1169, 0]
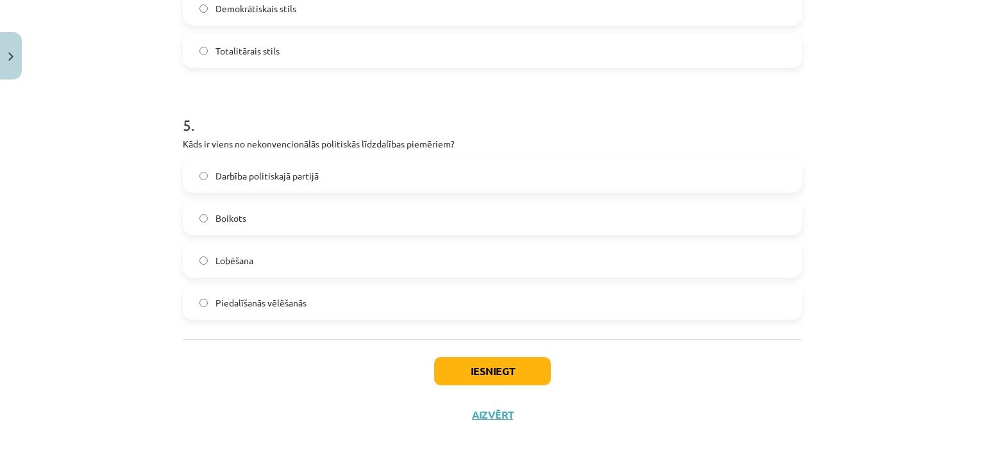
click at [222, 223] on span "Boikots" at bounding box center [230, 218] width 31 height 13
click at [460, 369] on button "Iesniegt" at bounding box center [492, 371] width 117 height 28
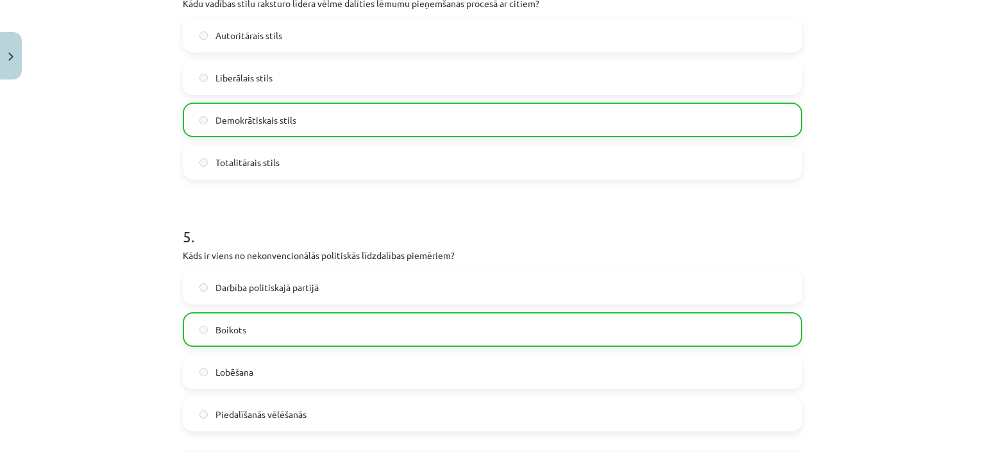
scroll to position [1210, 0]
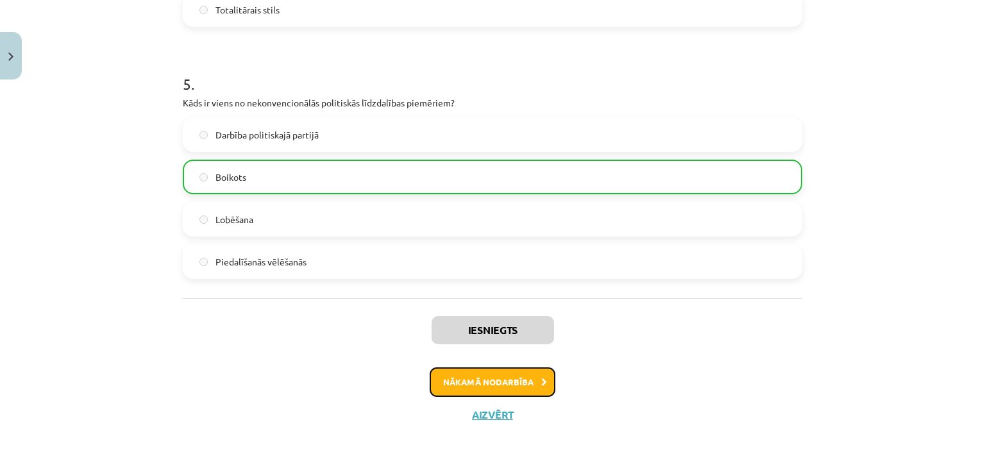
click at [485, 372] on button "Nākamā nodarbība" at bounding box center [493, 381] width 126 height 29
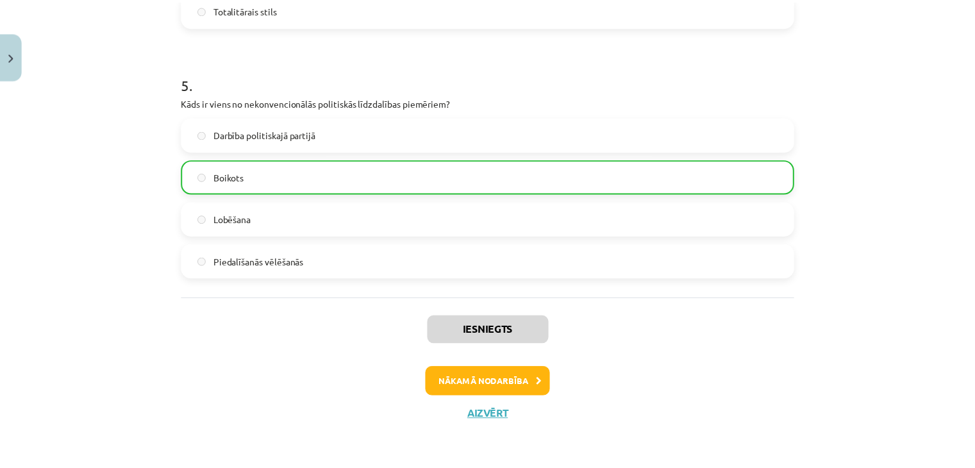
scroll to position [0, 0]
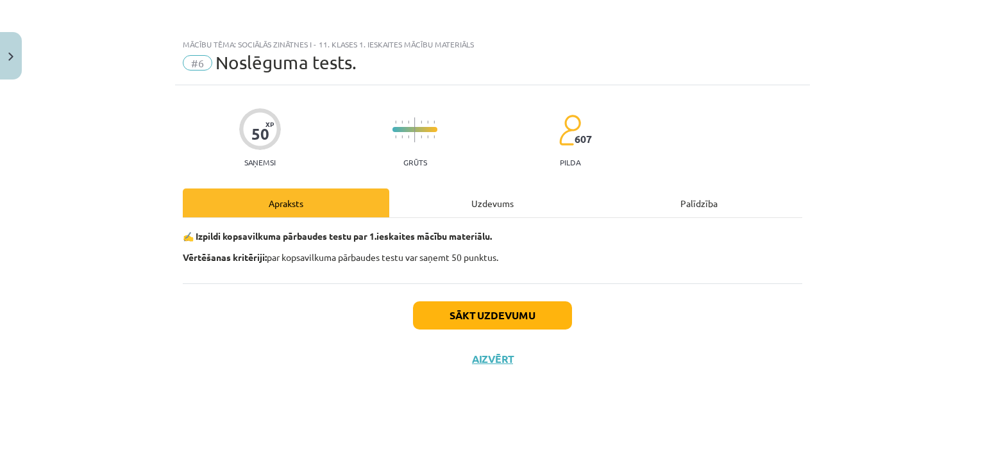
click at [24, 58] on div "Mācību tēma: Sociālās zinātnes i - 11. klases 1. ieskaites mācību materiāls #6 …" at bounding box center [492, 234] width 985 height 468
click at [4, 59] on button "Close" at bounding box center [11, 55] width 22 height 47
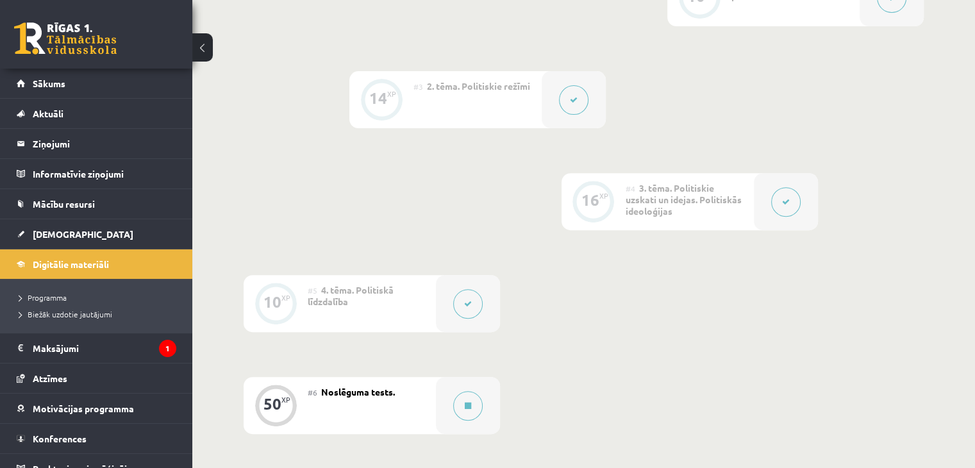
scroll to position [450, 0]
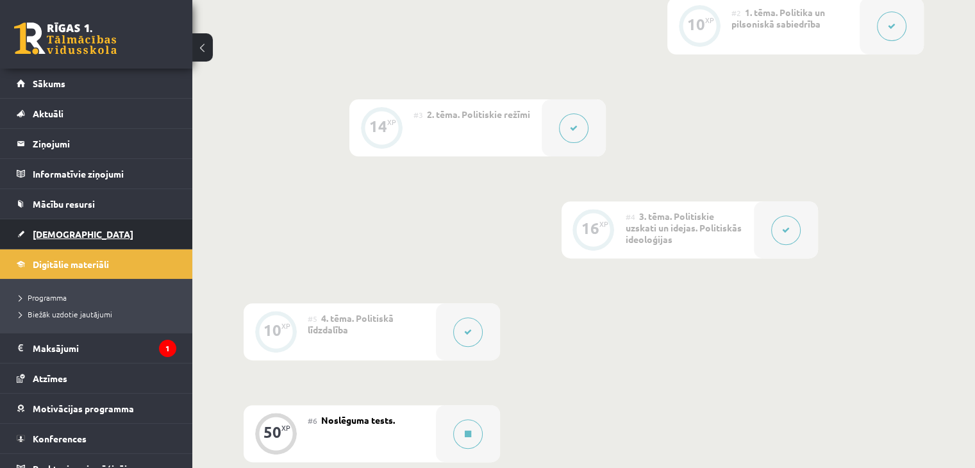
click at [44, 247] on link "[DEMOGRAPHIC_DATA]" at bounding box center [97, 233] width 160 height 29
